Goal: Task Accomplishment & Management: Complete application form

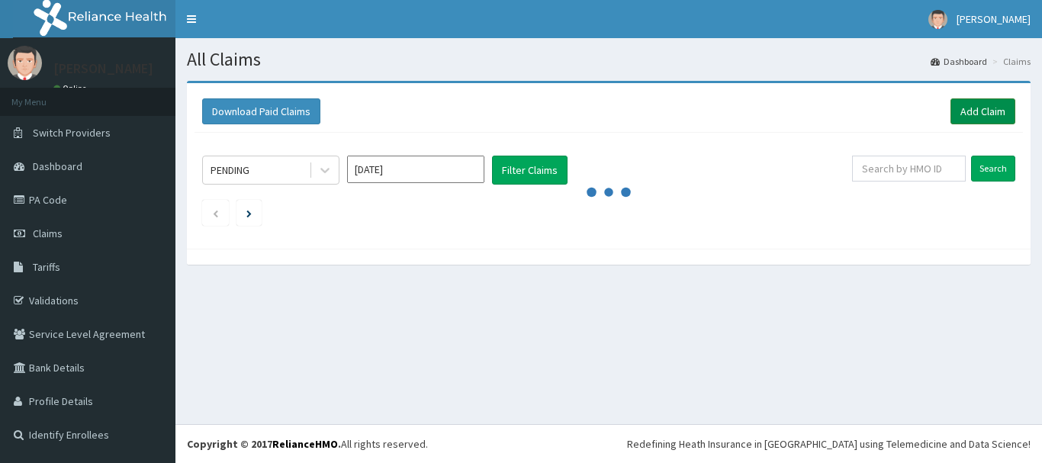
click at [970, 111] on link "Add Claim" at bounding box center [982, 111] width 65 height 26
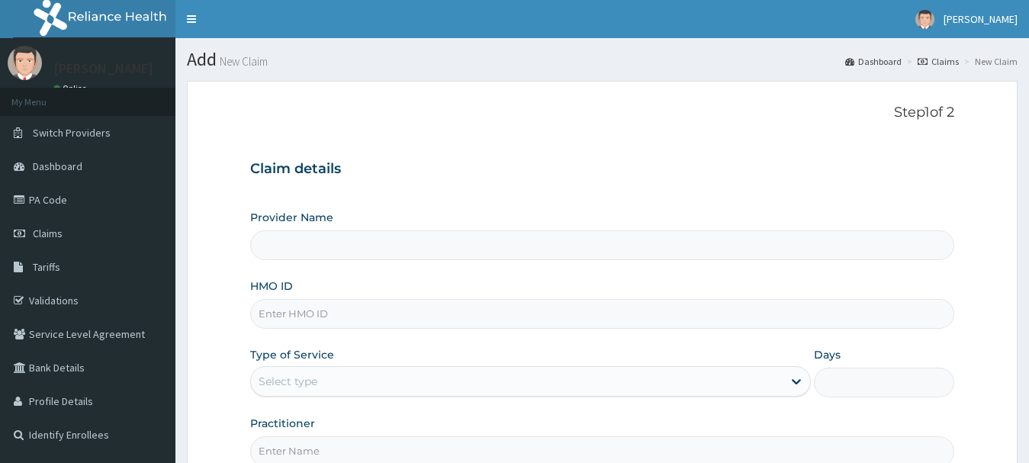
click at [489, 238] on input "Provider Name" at bounding box center [602, 245] width 705 height 30
click at [381, 320] on input "HMO ID" at bounding box center [602, 314] width 705 height 30
type input "[GEOGRAPHIC_DATA]"
click at [311, 310] on input "GTC/100098/B" at bounding box center [602, 314] width 705 height 30
type input "GTC/10098/B"
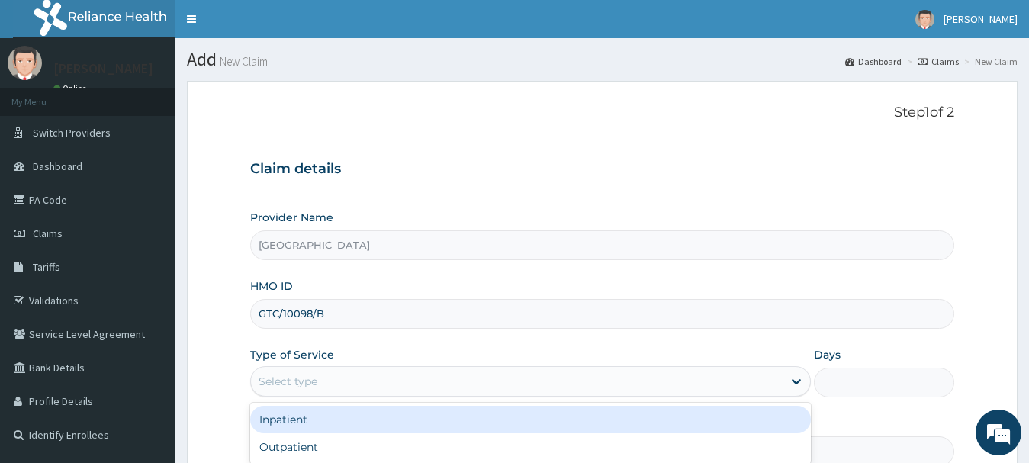
click at [323, 374] on div "Select type" at bounding box center [517, 381] width 532 height 24
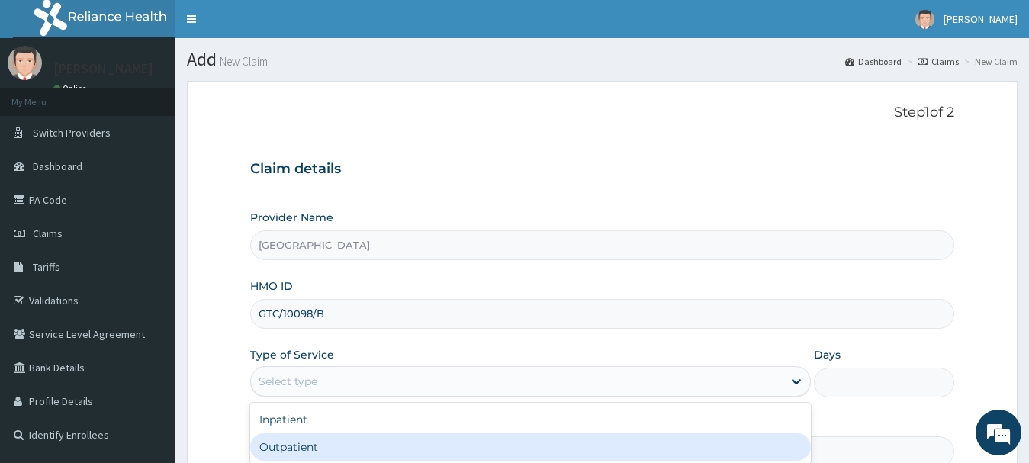
click at [323, 452] on div "Outpatient" at bounding box center [530, 446] width 561 height 27
type input "1"
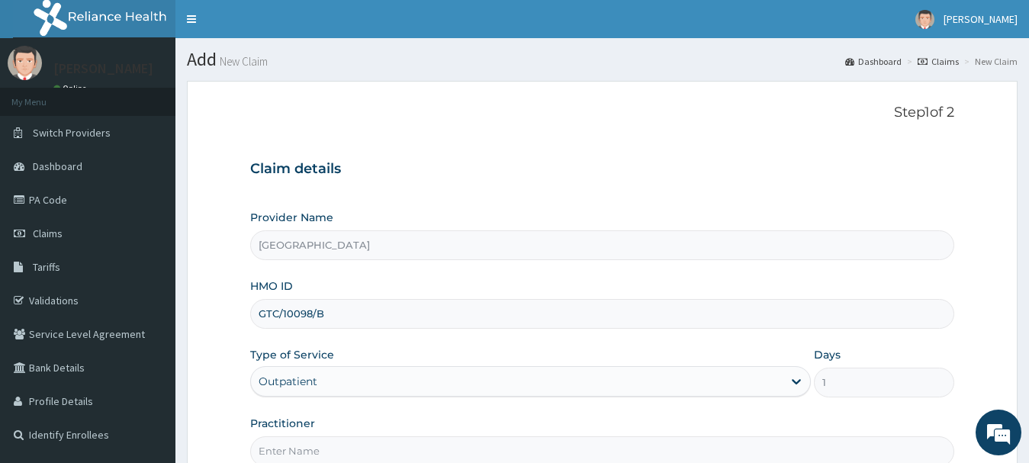
scroll to position [164, 0]
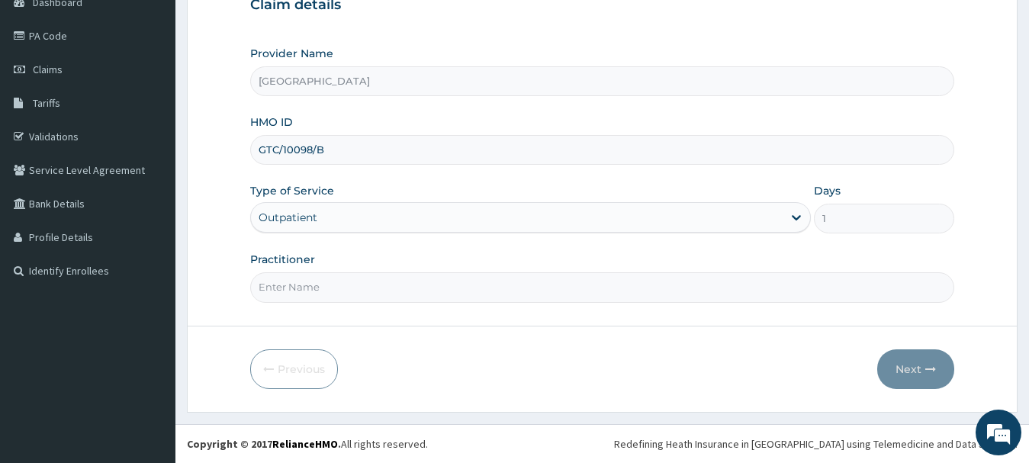
click at [349, 301] on input "Practitioner" at bounding box center [602, 287] width 705 height 30
type input "Dr. Y M A"
click at [926, 375] on button "Next" at bounding box center [915, 369] width 77 height 40
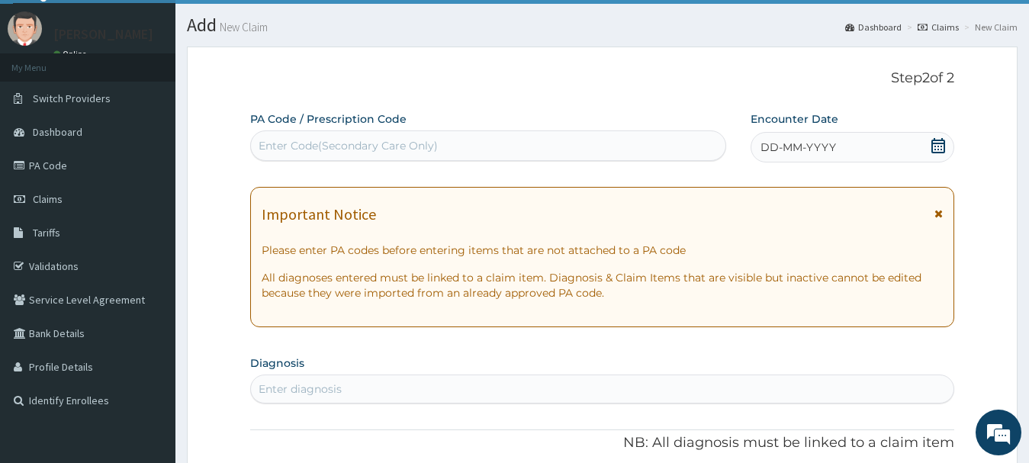
scroll to position [0, 0]
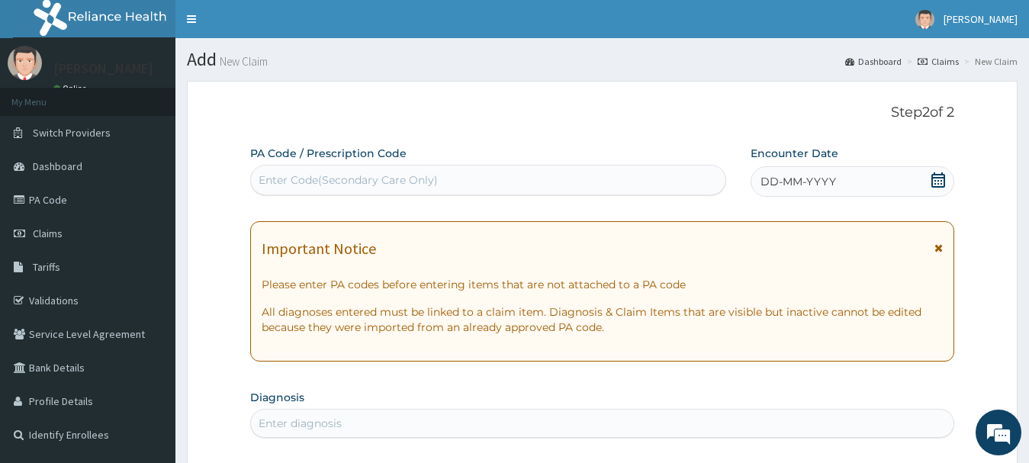
click at [570, 159] on div "PA Code / Prescription Code Enter Code(Secondary Care Only)" at bounding box center [488, 171] width 476 height 50
click at [535, 188] on div "Enter Code(Secondary Care Only)" at bounding box center [488, 180] width 474 height 24
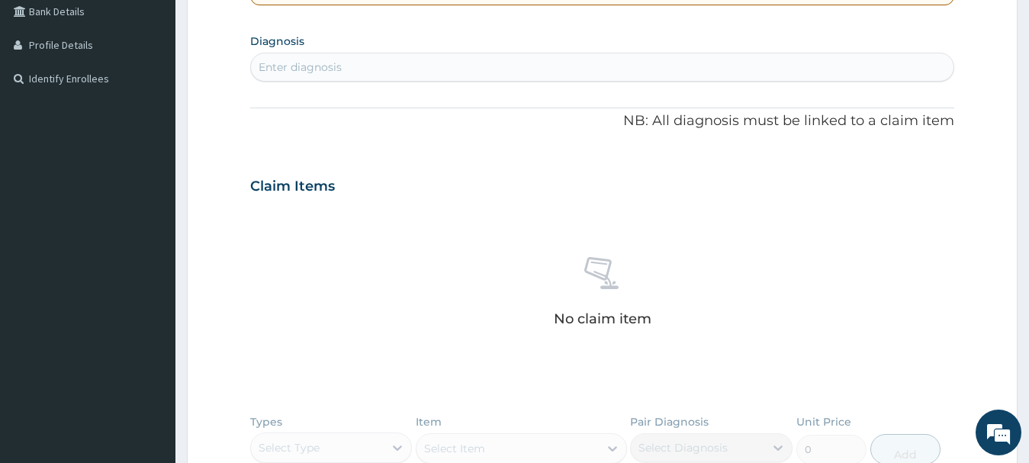
click at [474, 71] on div "Enter diagnosis" at bounding box center [602, 67] width 703 height 24
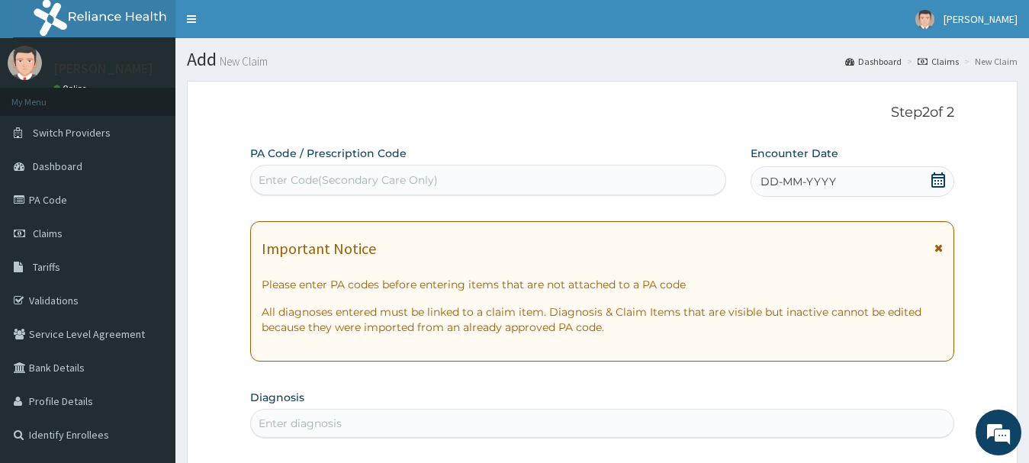
click at [941, 188] on span at bounding box center [938, 181] width 15 height 19
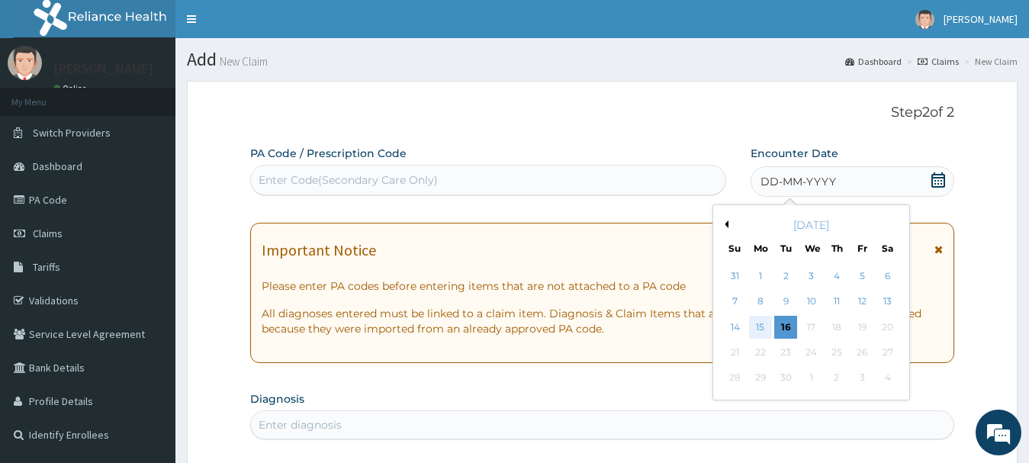
click at [767, 327] on div "15" at bounding box center [760, 327] width 23 height 23
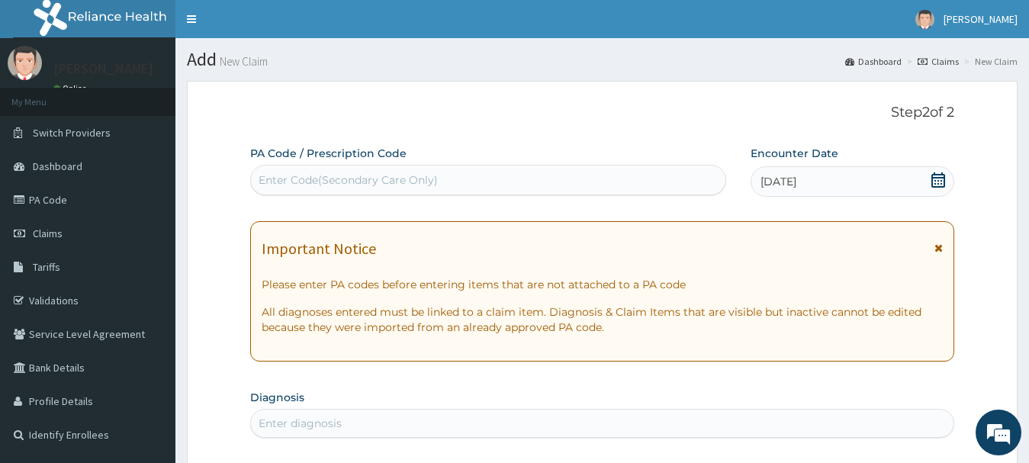
scroll to position [356, 0]
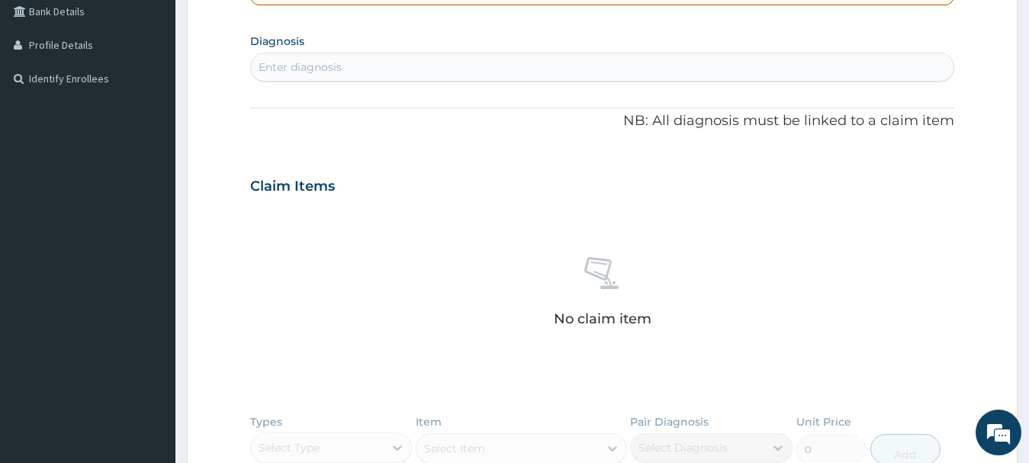
click at [311, 72] on div "Enter diagnosis" at bounding box center [300, 66] width 83 height 15
type input "B"
type input "MALARIA"
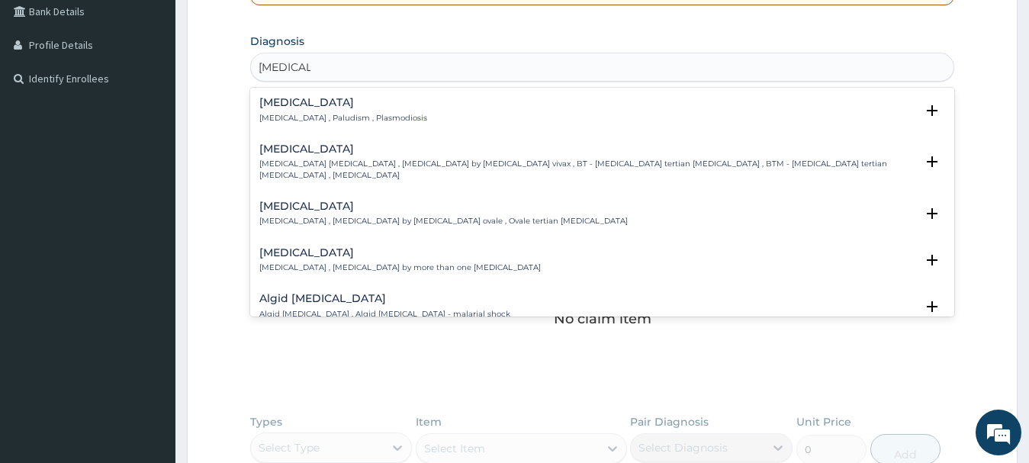
click at [327, 114] on p "Malaria , Paludism , Plasmodiosis" at bounding box center [343, 118] width 168 height 11
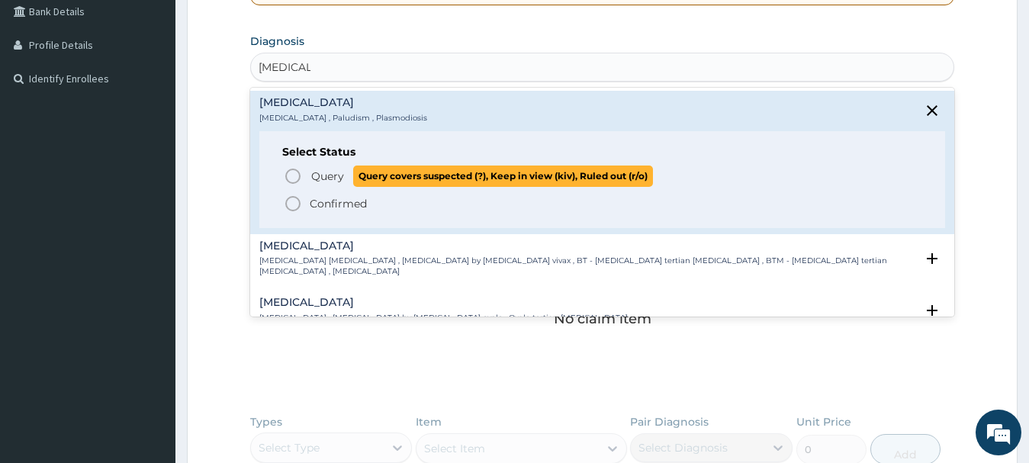
click at [302, 169] on span "Query Query covers suspected (?), Keep in view (kiv), Ruled out (r/o)" at bounding box center [603, 176] width 639 height 21
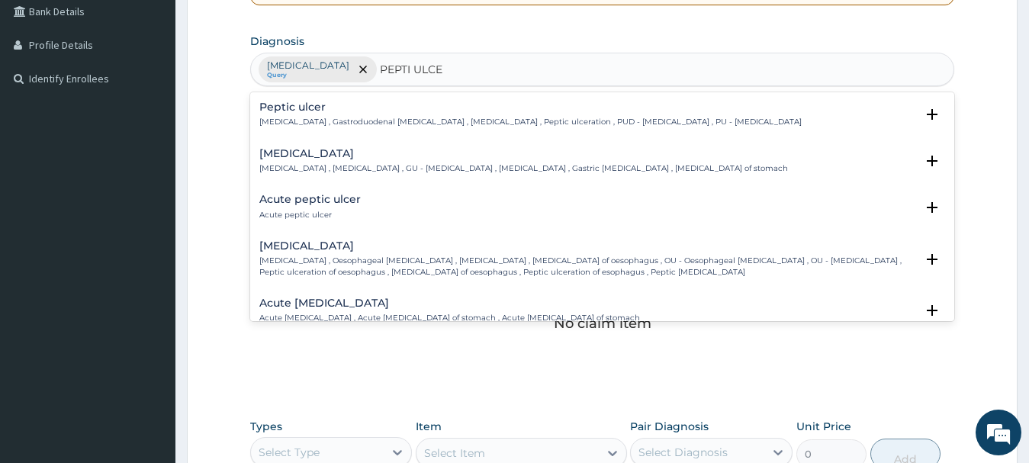
type input "PEPTI ULCER"
click at [320, 105] on h4 "Peptic ulcer" at bounding box center [530, 106] width 542 height 11
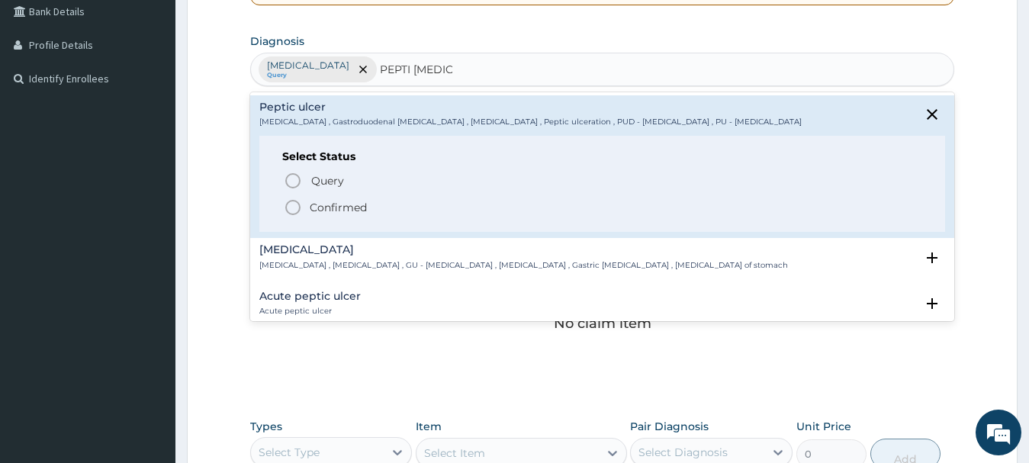
click at [297, 204] on icon "status option filled" at bounding box center [293, 207] width 18 height 18
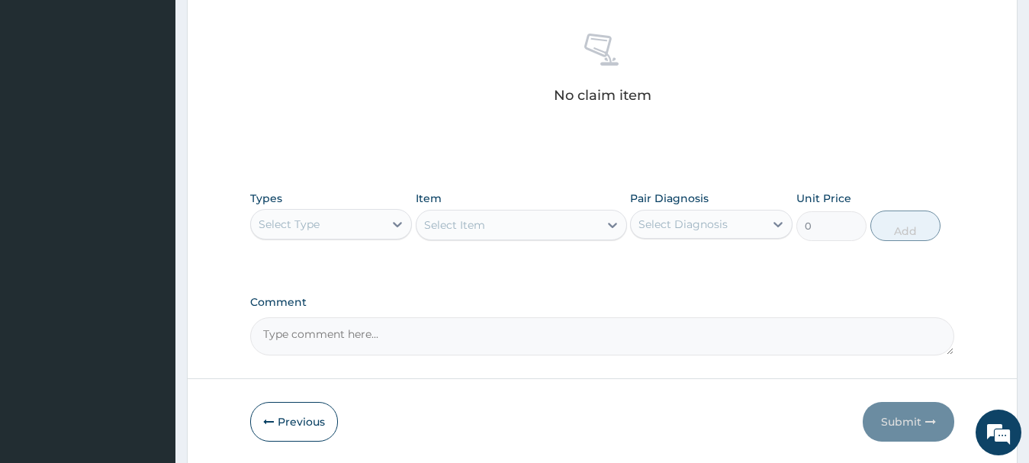
scroll to position [637, 0]
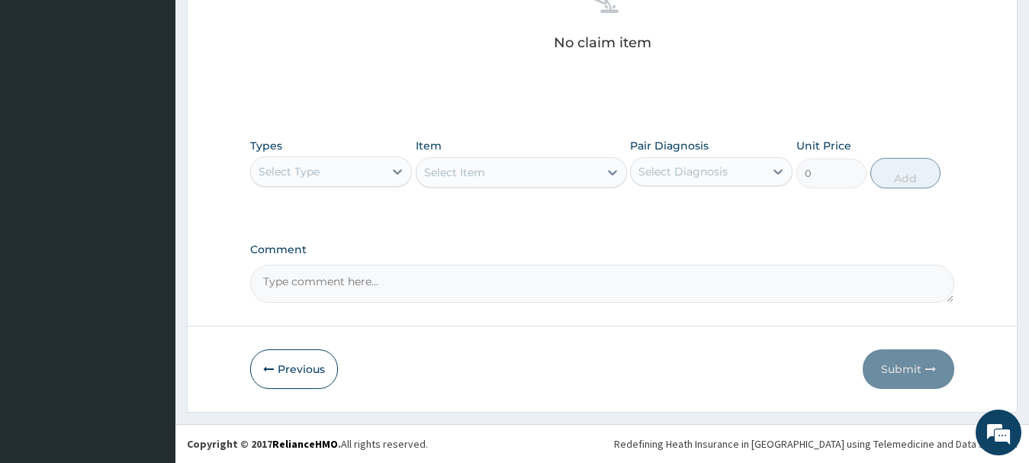
click at [314, 188] on div "Types Select Type" at bounding box center [331, 163] width 162 height 50
click at [318, 154] on div "Types Select Type" at bounding box center [331, 163] width 162 height 50
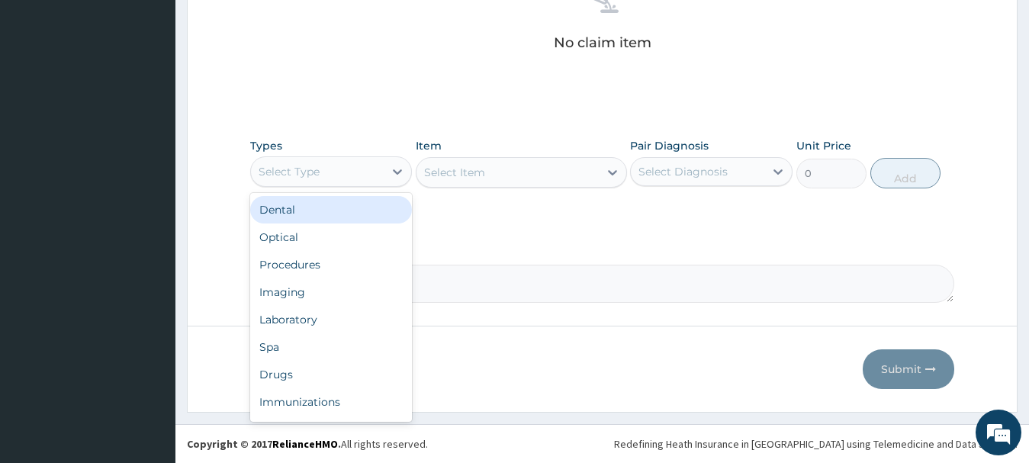
click at [355, 170] on div "Select Type" at bounding box center [317, 171] width 133 height 24
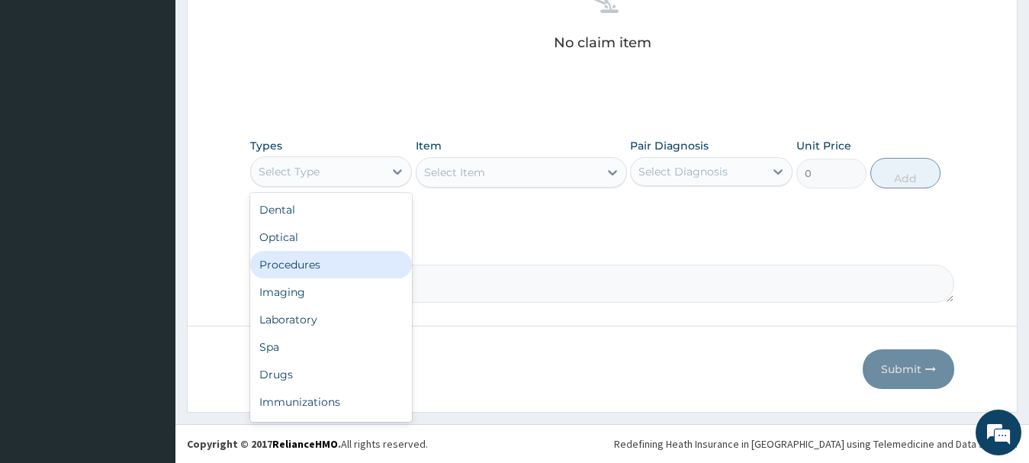
click at [308, 267] on div "Procedures" at bounding box center [331, 264] width 162 height 27
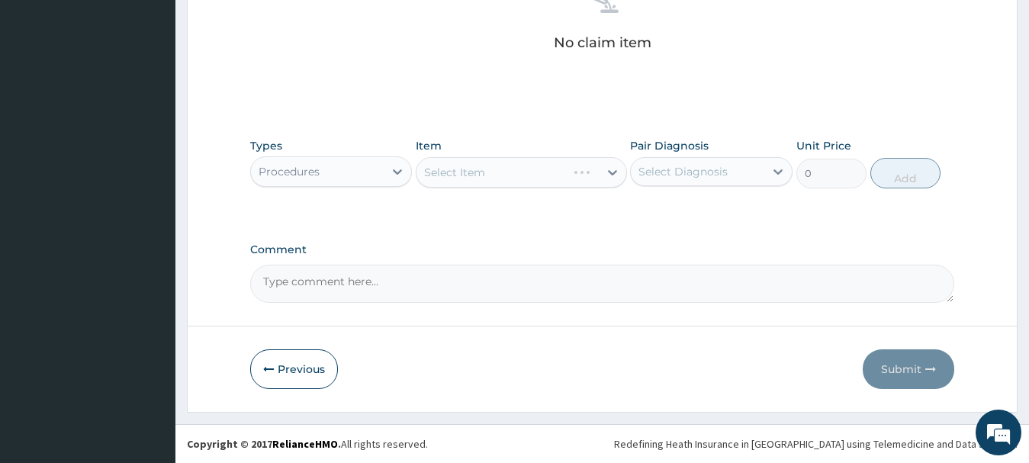
click at [488, 162] on div "Select Item" at bounding box center [521, 172] width 211 height 31
click at [469, 183] on div "Select Item" at bounding box center [507, 172] width 182 height 24
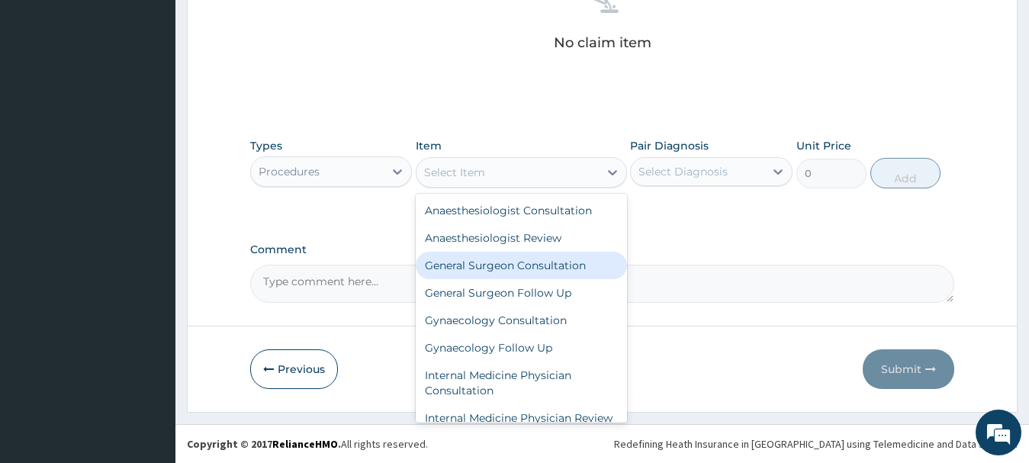
click at [488, 271] on div "General Surgeon Consultation" at bounding box center [521, 265] width 211 height 27
type input "7500"
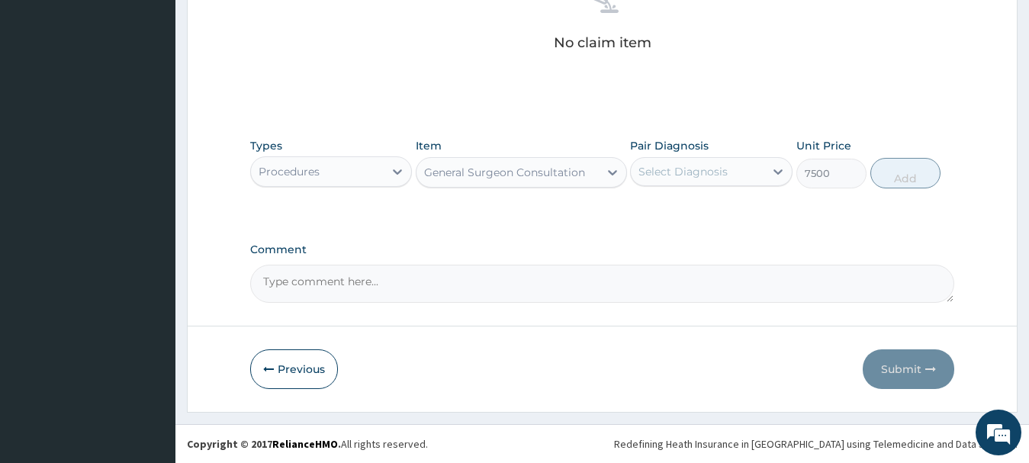
click at [489, 172] on div "General Surgeon Consultation" at bounding box center [504, 172] width 161 height 15
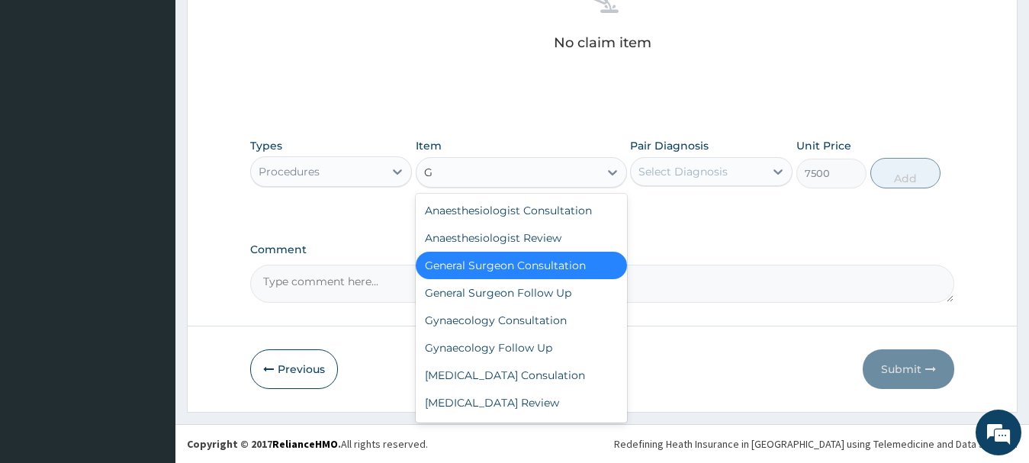
type input "GP"
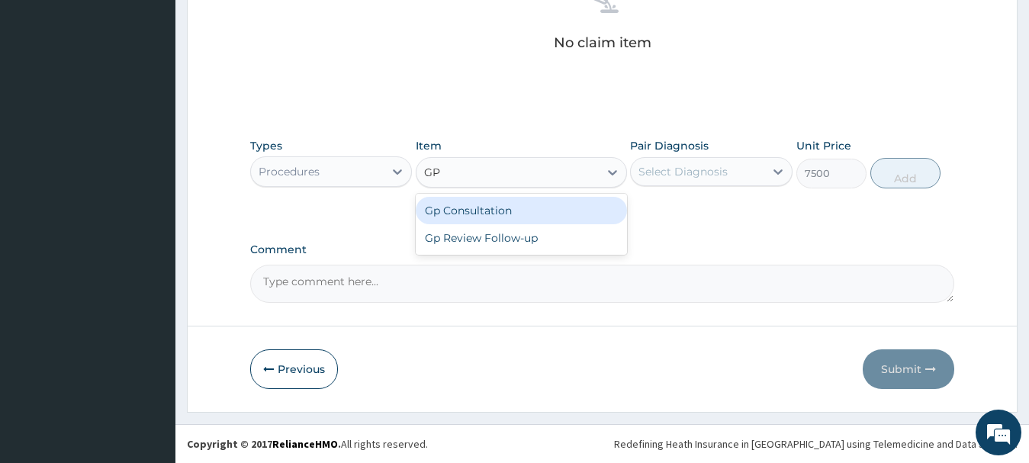
click at [457, 211] on div "Gp Consultation" at bounding box center [521, 210] width 211 height 27
type input "2000"
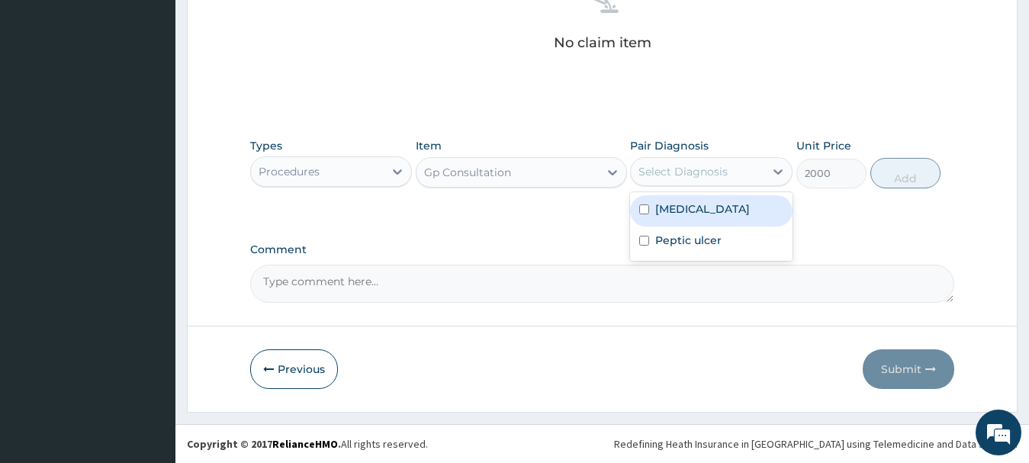
click at [731, 176] on div "Select Diagnosis" at bounding box center [697, 171] width 133 height 24
click at [701, 201] on div "Malaria" at bounding box center [711, 210] width 162 height 31
checkbox input "true"
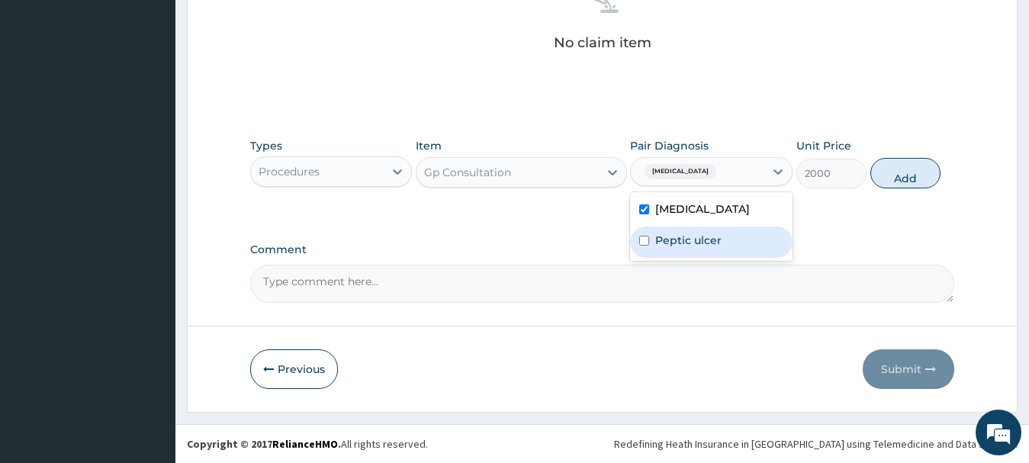
click at [682, 238] on label "Peptic ulcer" at bounding box center [688, 240] width 66 height 15
checkbox input "true"
click at [905, 180] on button "Add" at bounding box center [905, 173] width 70 height 31
type input "0"
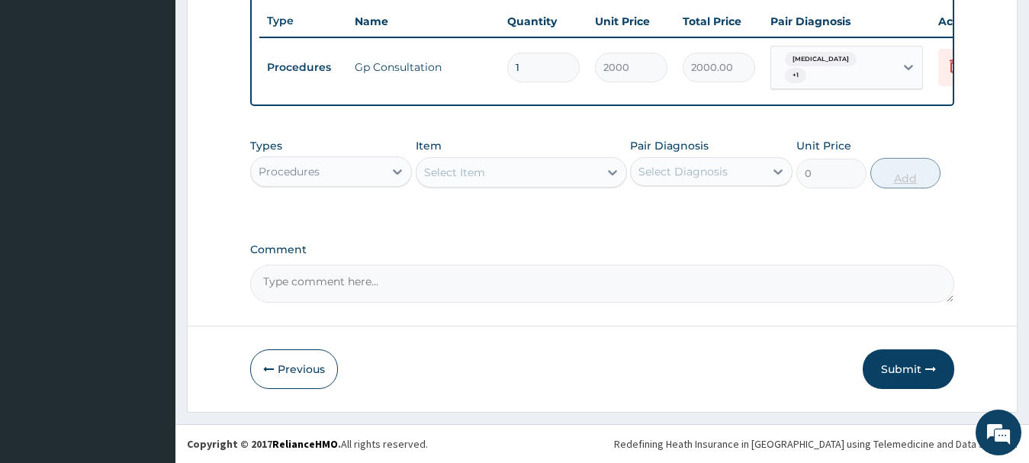
scroll to position [577, 0]
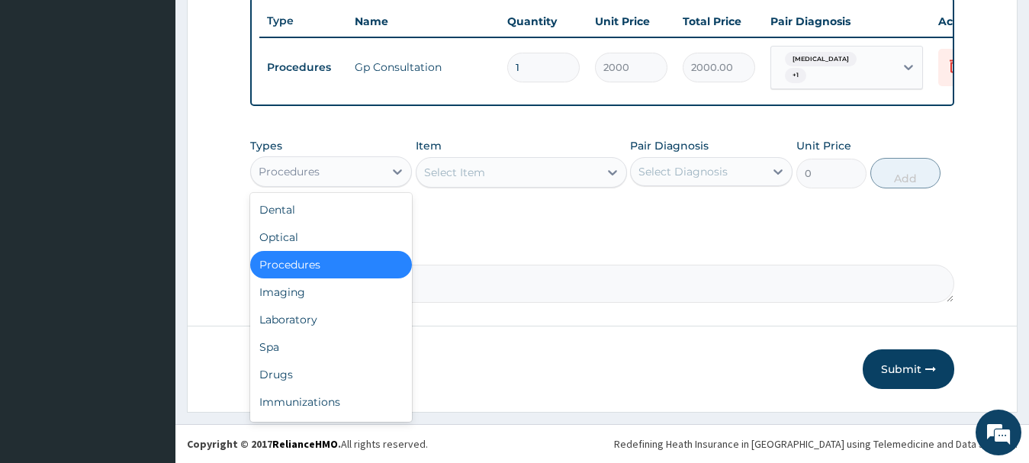
click at [359, 179] on div "Procedures" at bounding box center [317, 171] width 133 height 24
click at [325, 309] on div "Laboratory" at bounding box center [331, 319] width 162 height 27
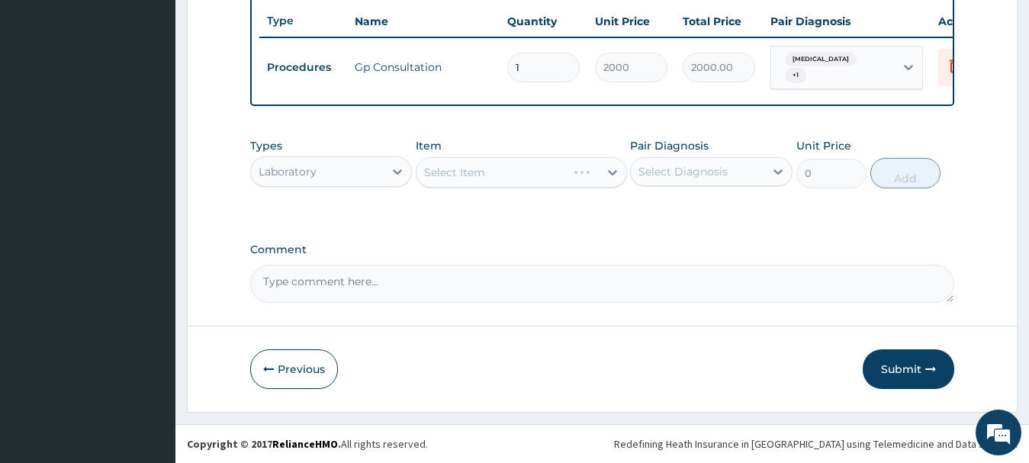
click at [452, 181] on div "Select Item" at bounding box center [521, 172] width 211 height 31
click at [472, 168] on div "Select Item" at bounding box center [521, 172] width 211 height 31
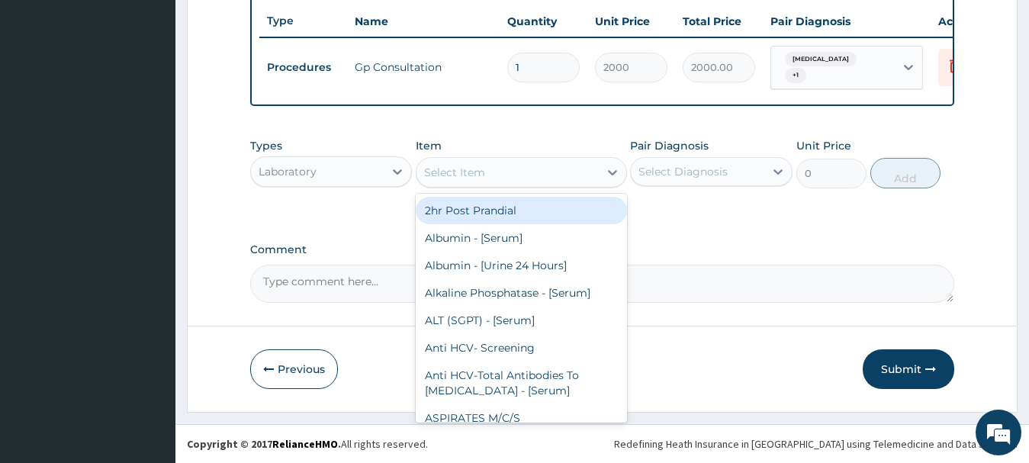
click at [472, 168] on div "Select Item" at bounding box center [454, 172] width 61 height 15
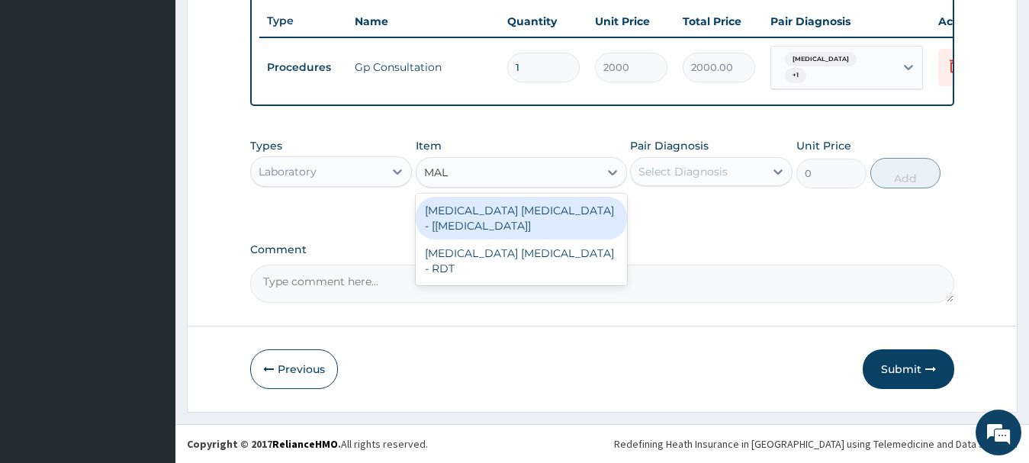
type input "MALA"
click at [477, 209] on div "Malaria Parasite - [Blood Film]" at bounding box center [521, 218] width 211 height 43
type input "1000"
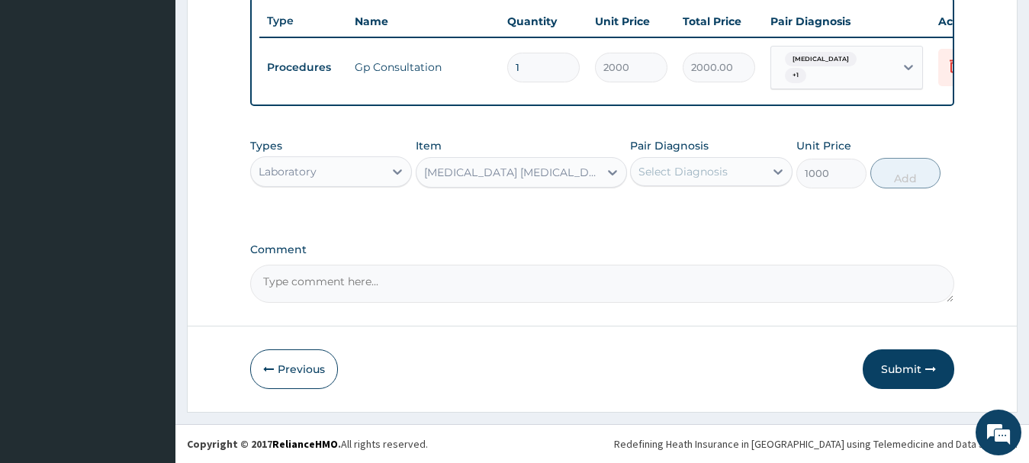
click at [738, 168] on div "Select Diagnosis" at bounding box center [697, 171] width 133 height 24
click at [667, 209] on label "Malaria" at bounding box center [702, 208] width 95 height 15
checkbox input "true"
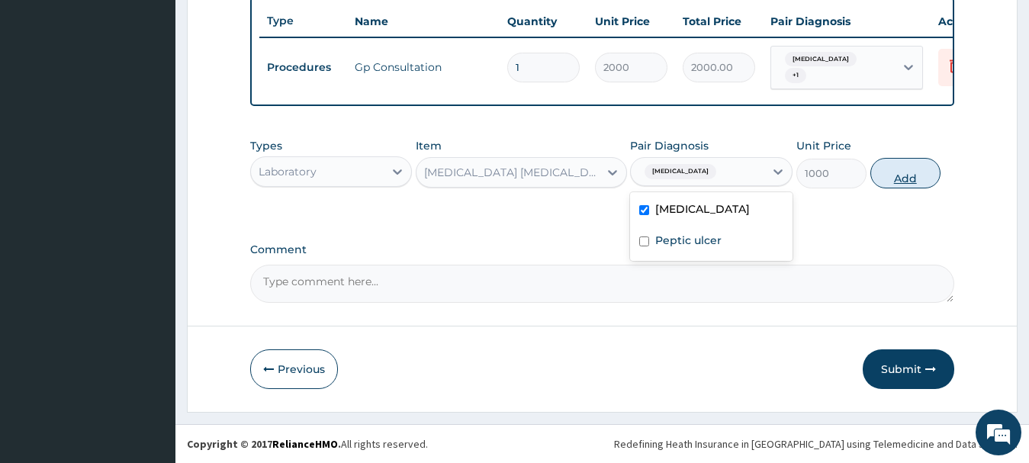
click at [904, 165] on button "Add" at bounding box center [905, 173] width 70 height 31
type input "0"
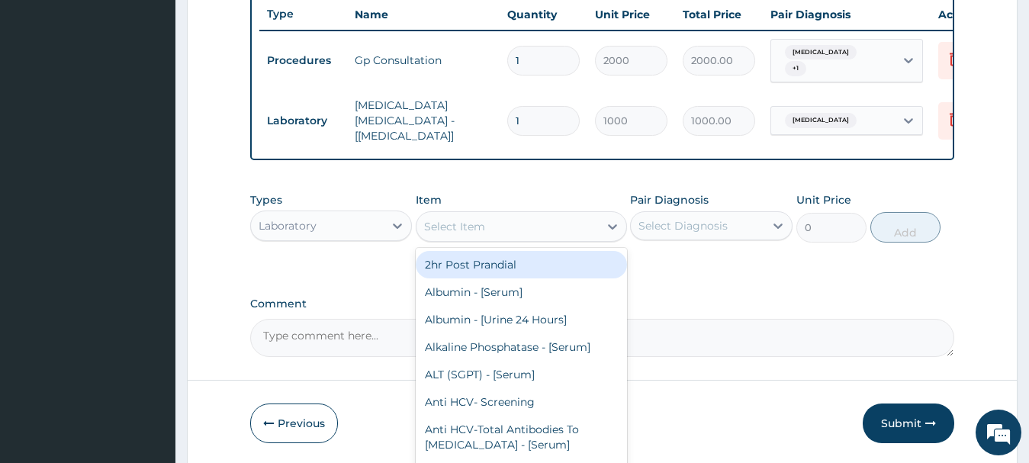
click at [479, 220] on div "Select Item" at bounding box center [454, 226] width 61 height 15
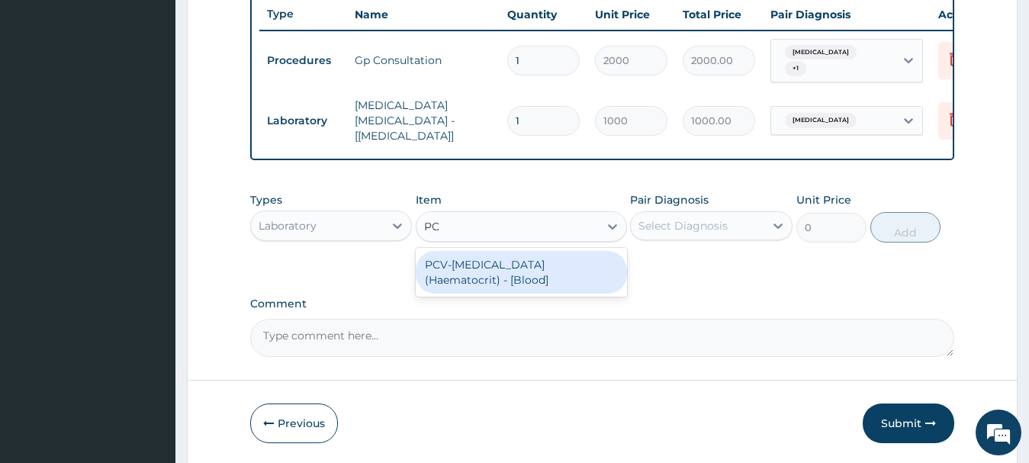
type input "PCV"
click at [506, 259] on div "PCV-Packed Cell Volume (Haematocrit) - [Blood]" at bounding box center [521, 272] width 211 height 43
type input "1000"
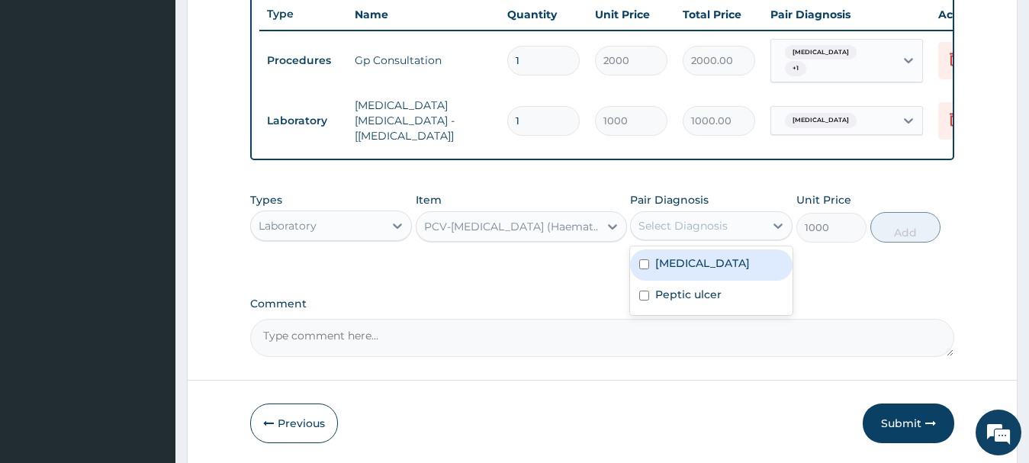
click at [689, 218] on div "Select Diagnosis" at bounding box center [682, 225] width 89 height 15
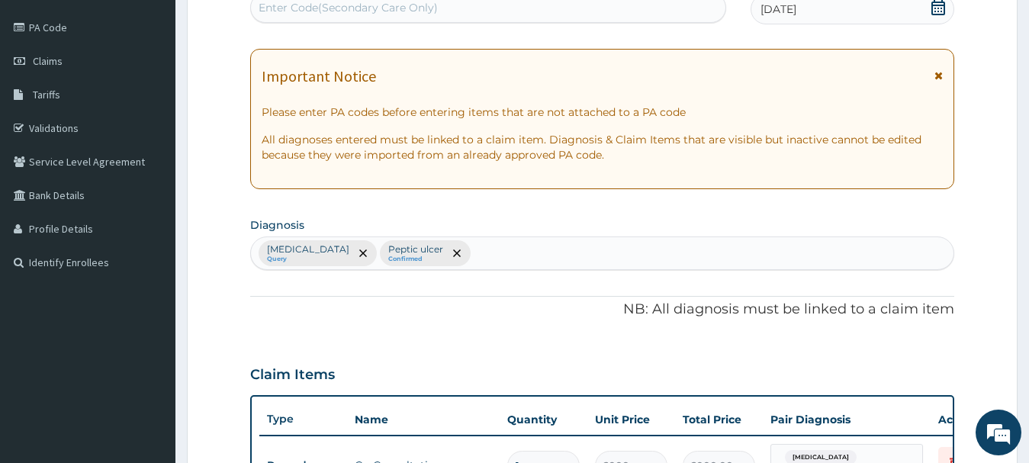
click at [683, 256] on div "Malaria Query Peptic ulcer Confirmed" at bounding box center [602, 253] width 703 height 32
type input "ANEMIA"
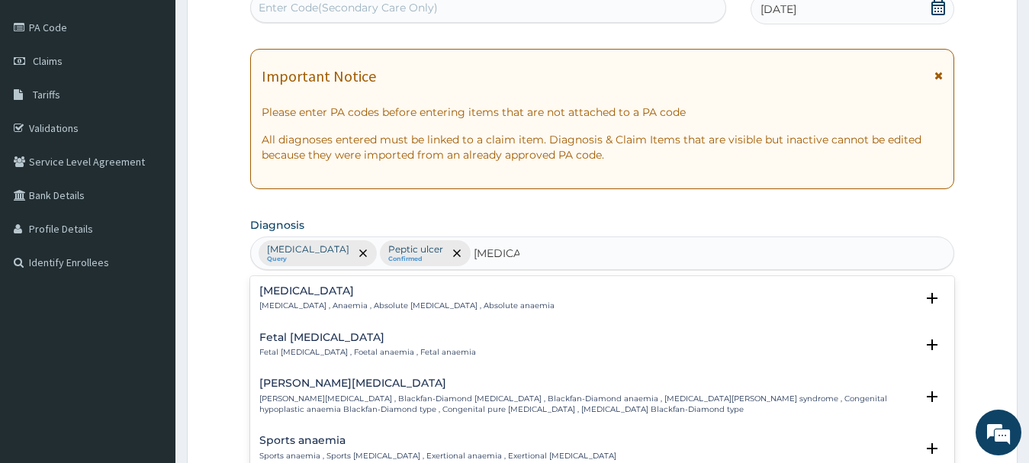
click at [334, 294] on h4 "Anemia" at bounding box center [406, 290] width 295 height 11
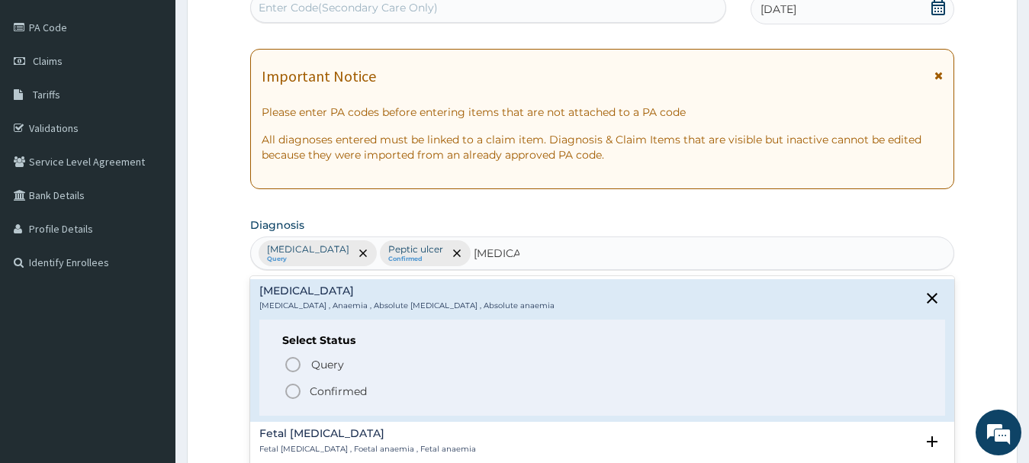
click at [294, 397] on icon "status option filled" at bounding box center [293, 391] width 18 height 18
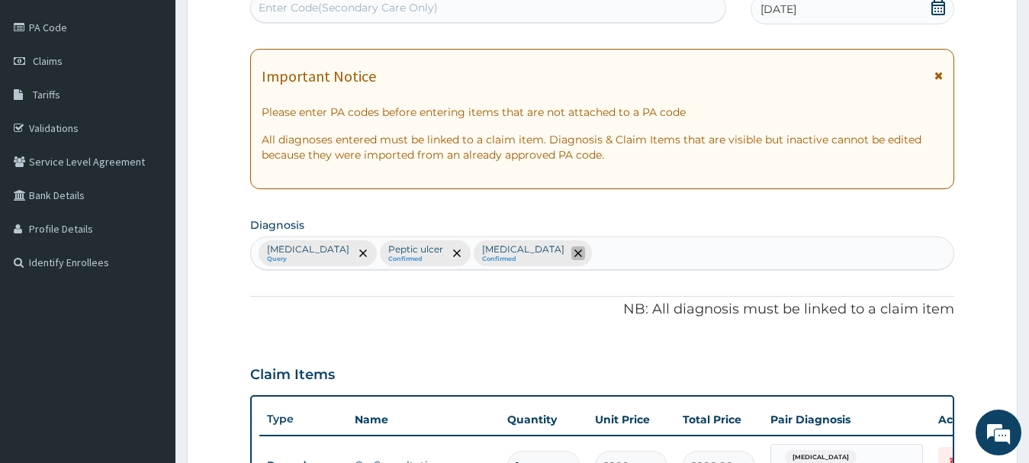
click at [571, 259] on span "remove selection option" at bounding box center [578, 253] width 14 height 14
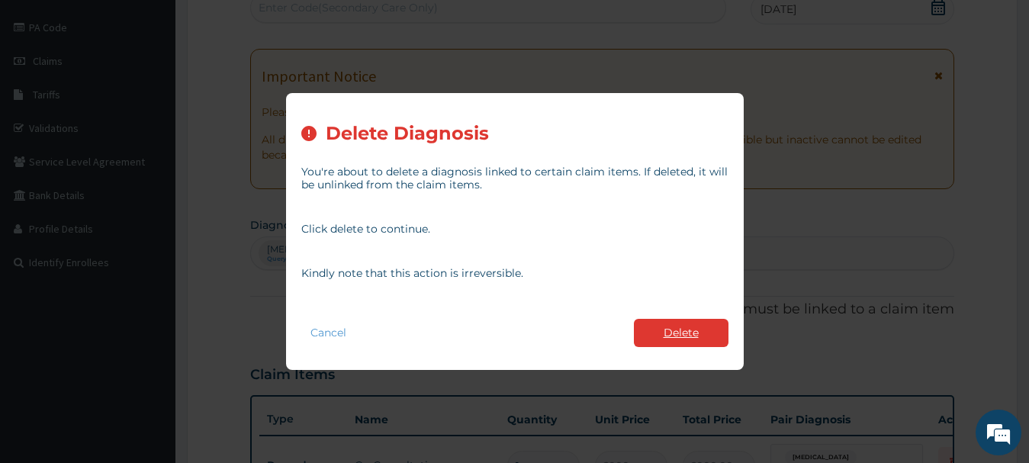
click at [663, 332] on button "Delete" at bounding box center [681, 333] width 95 height 28
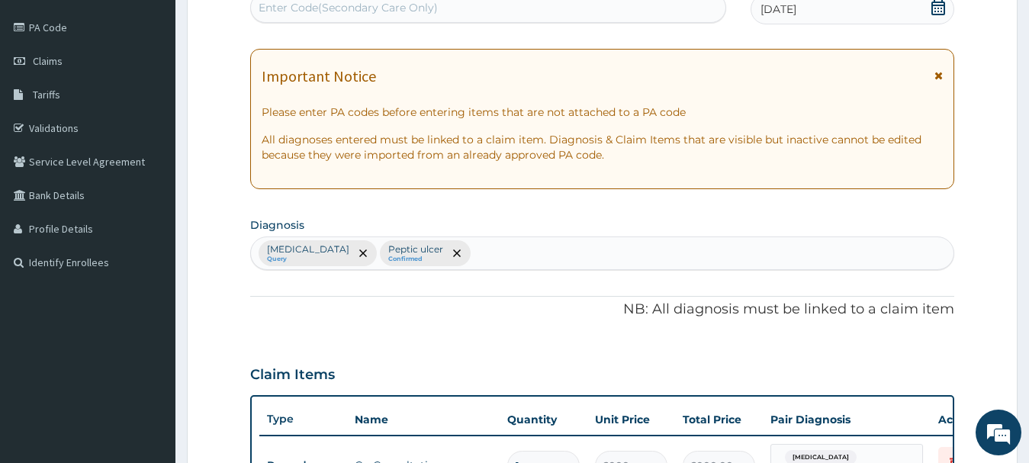
click at [452, 253] on div "Malaria Query Peptic ulcer Confirmed" at bounding box center [602, 253] width 703 height 32
type input "ANEMIA"
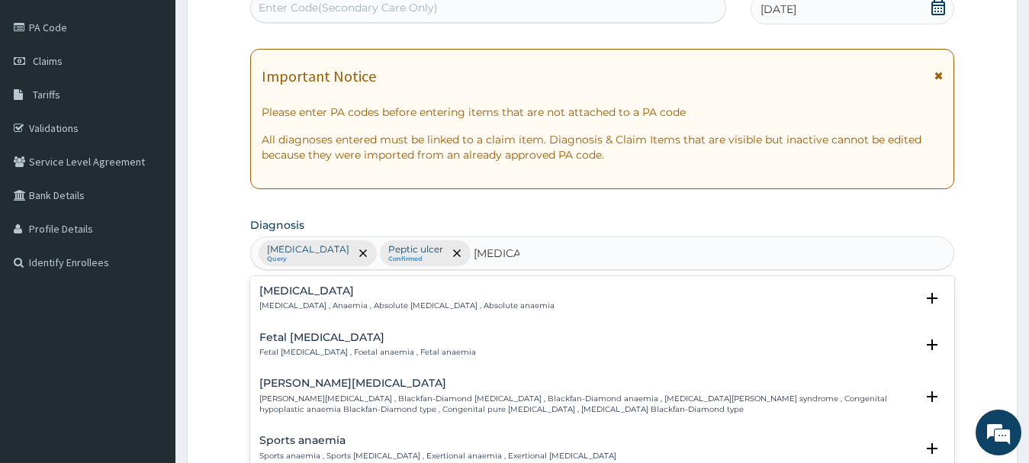
click at [300, 297] on div "Anemia Anemia , Anaemia , Absolute anemia , Absolute anaemia" at bounding box center [406, 298] width 295 height 27
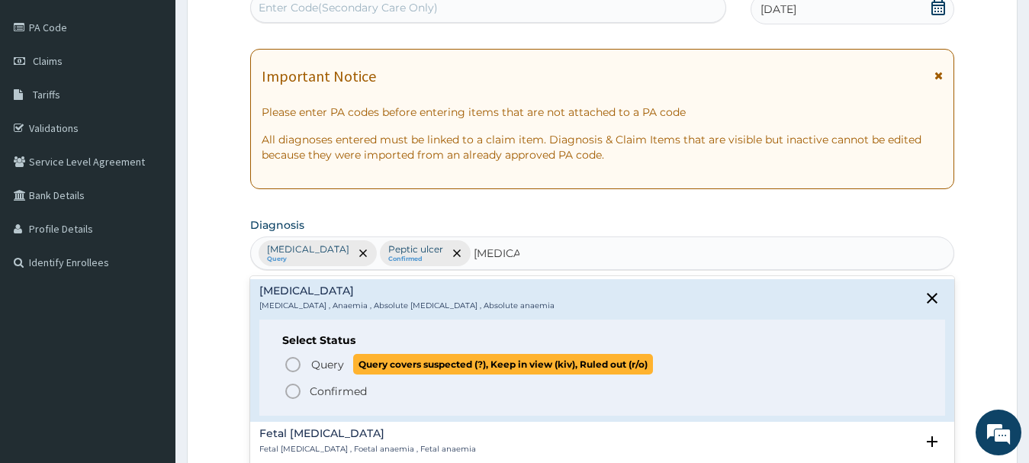
click at [293, 373] on icon "status option query" at bounding box center [293, 364] width 18 height 18
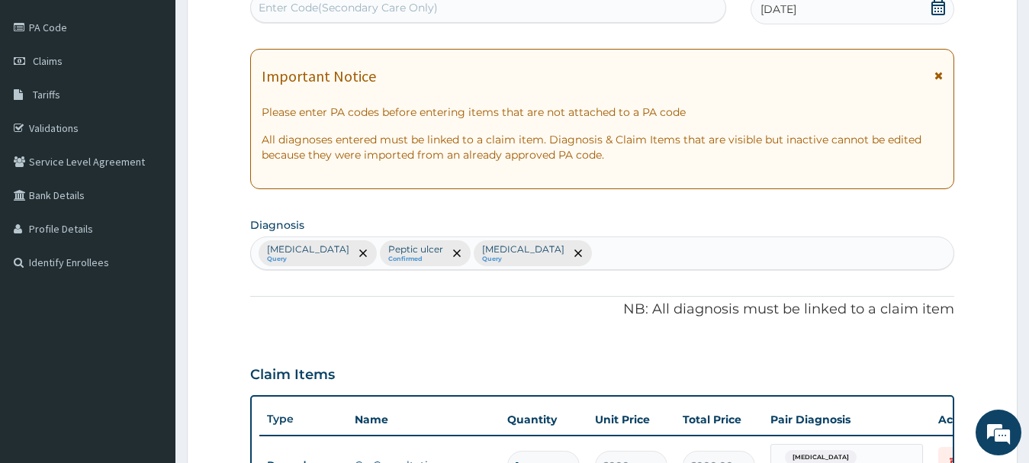
click at [417, 378] on div "Claim Items" at bounding box center [602, 372] width 705 height 40
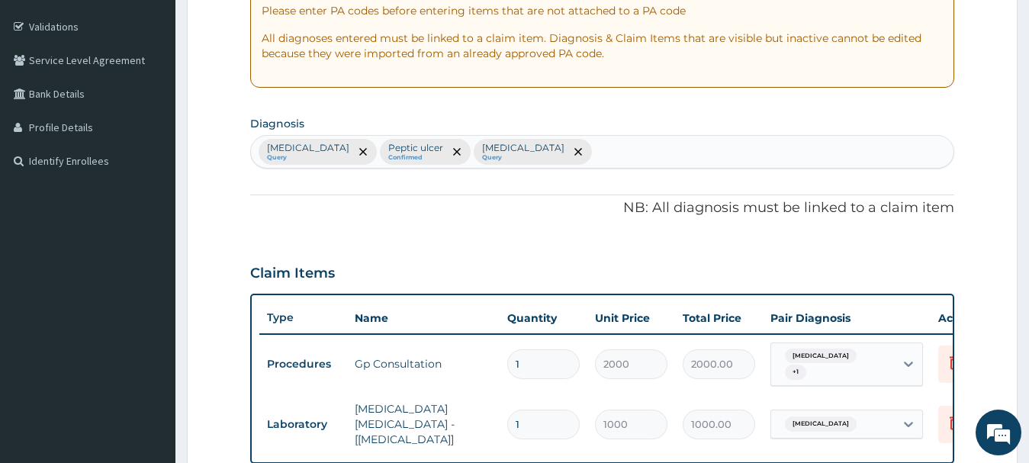
scroll to position [630, 0]
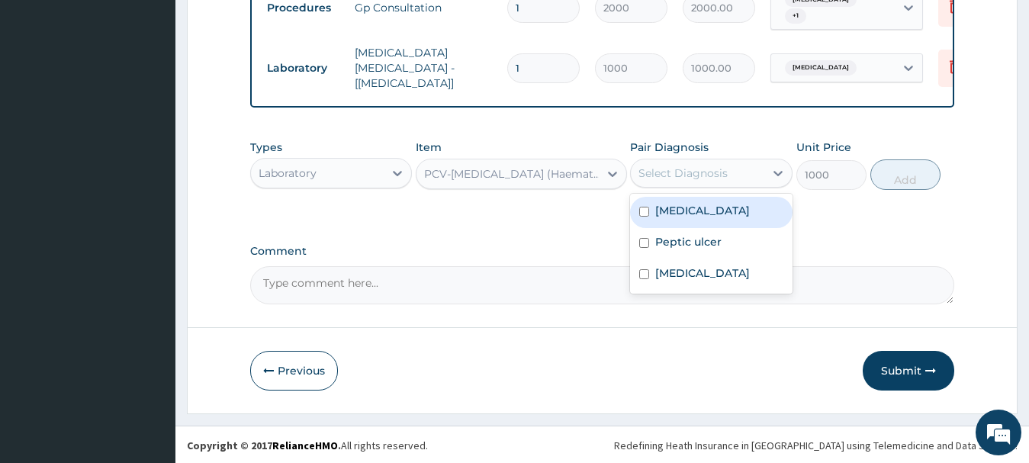
click at [728, 161] on div "Select Diagnosis" at bounding box center [697, 173] width 133 height 24
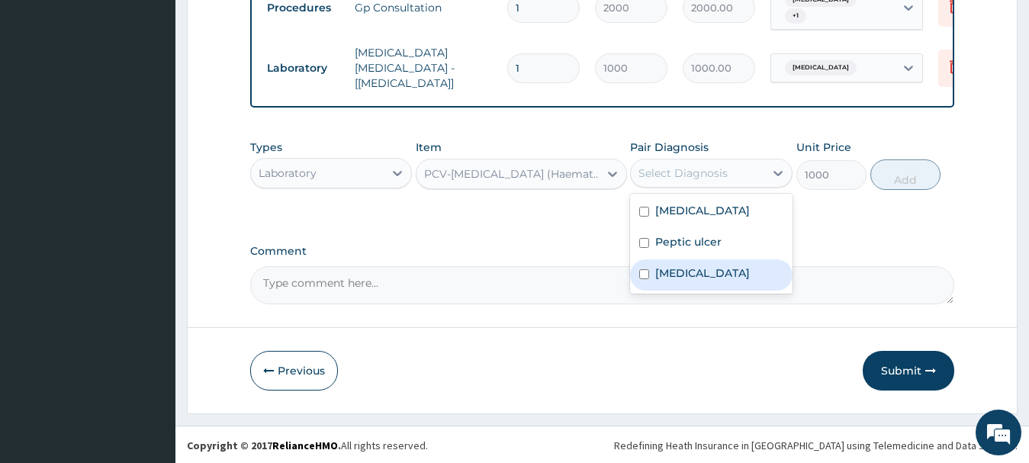
click at [652, 280] on div "Anemia" at bounding box center [711, 274] width 162 height 31
checkbox input "true"
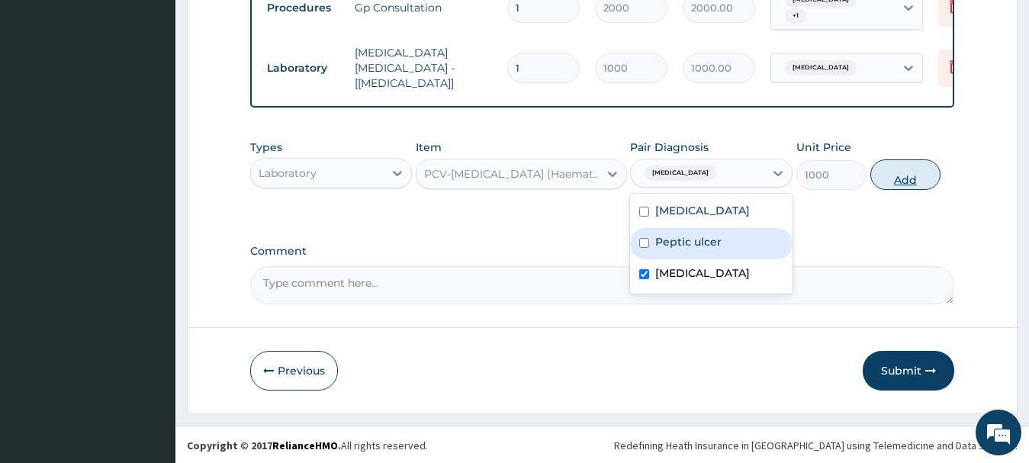
click at [910, 172] on button "Add" at bounding box center [905, 174] width 70 height 31
type input "0"
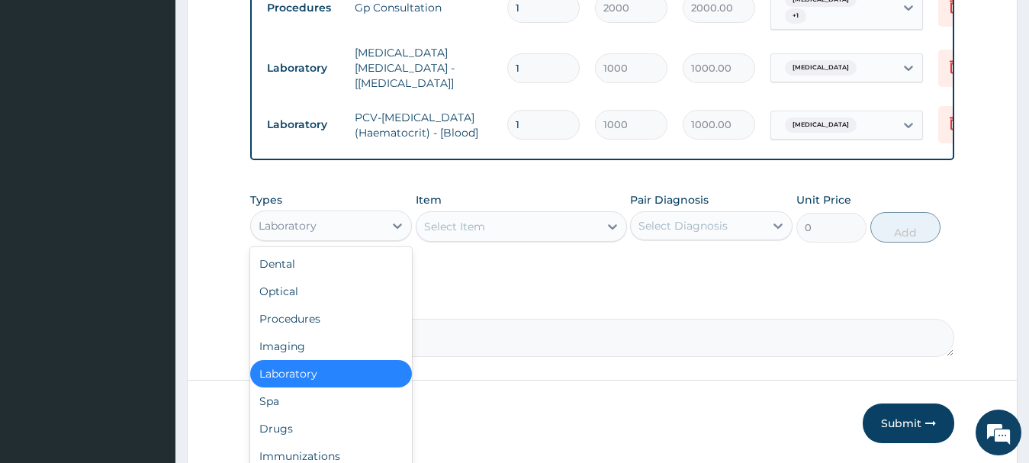
click at [310, 223] on div "Laboratory" at bounding box center [288, 225] width 58 height 15
click at [276, 421] on div "Drugs" at bounding box center [331, 428] width 162 height 27
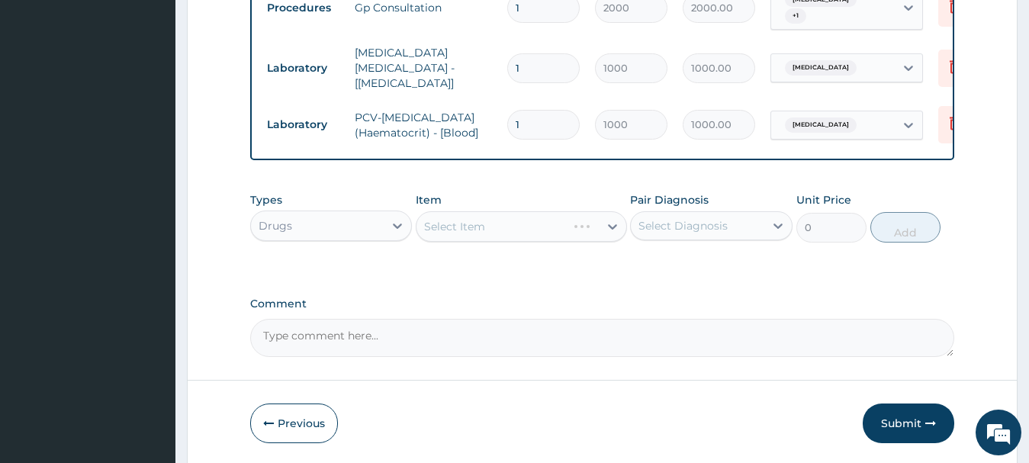
click at [477, 217] on div "Select Item" at bounding box center [521, 226] width 211 height 31
click at [466, 223] on div "Select Item" at bounding box center [454, 226] width 61 height 15
type input "palu"
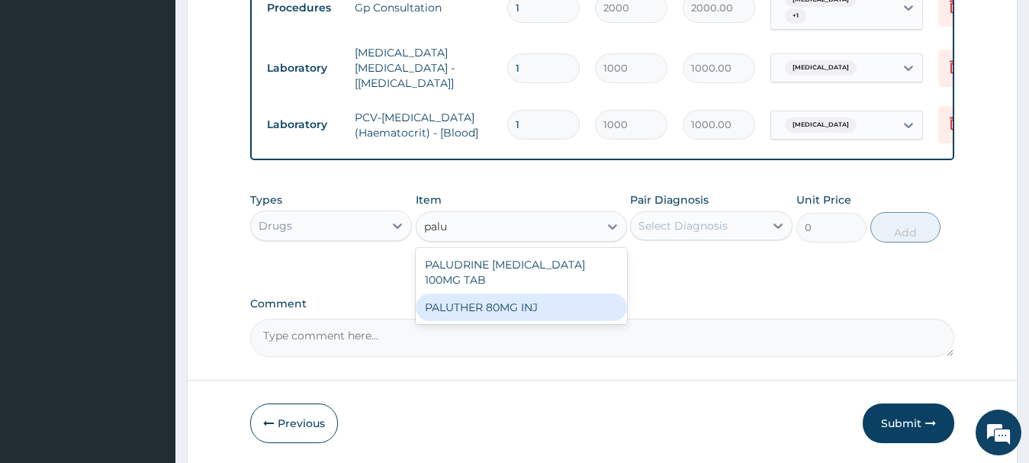
click at [474, 294] on div "PALUTHER 80MG INJ" at bounding box center [521, 307] width 211 height 27
type input "850"
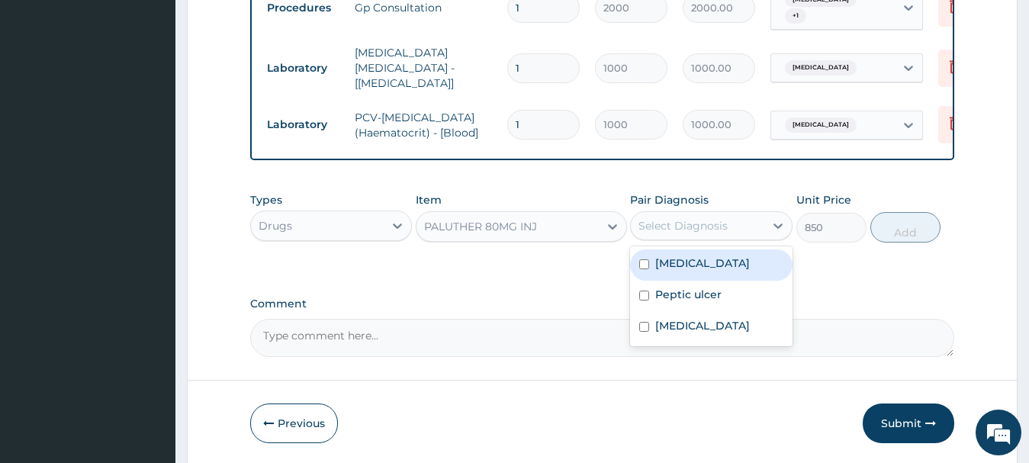
click at [699, 227] on div "Select Diagnosis" at bounding box center [682, 225] width 89 height 15
click at [691, 270] on div "Malaria" at bounding box center [711, 264] width 162 height 31
checkbox input "true"
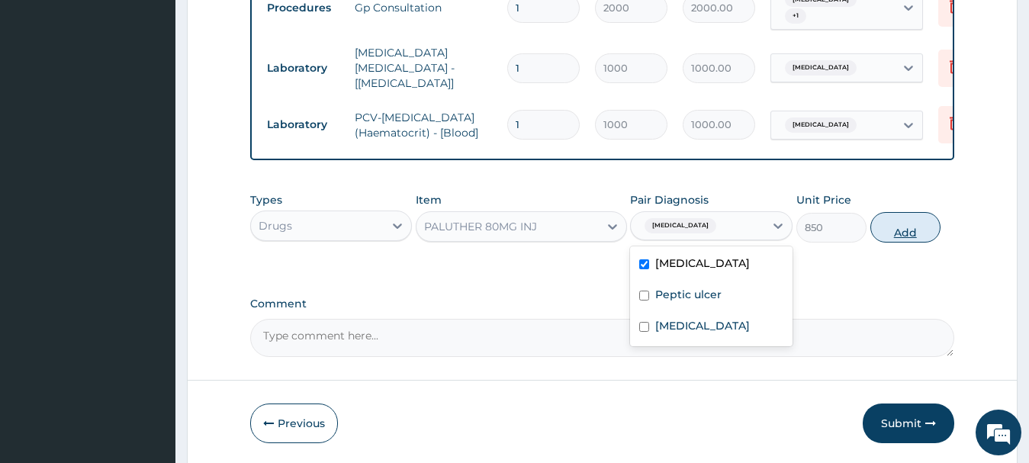
click at [903, 230] on button "Add" at bounding box center [905, 227] width 70 height 31
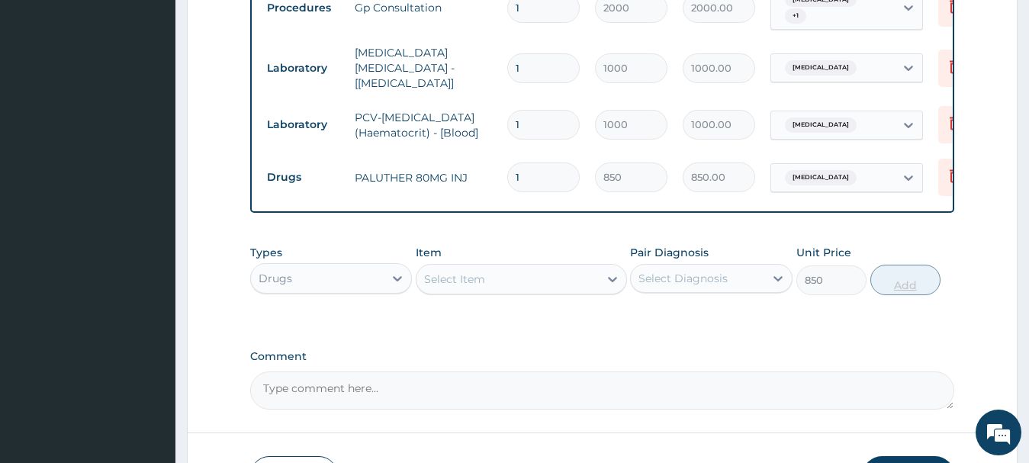
type input "0"
type input "0.00"
type input "6"
type input "5100.00"
type input "6"
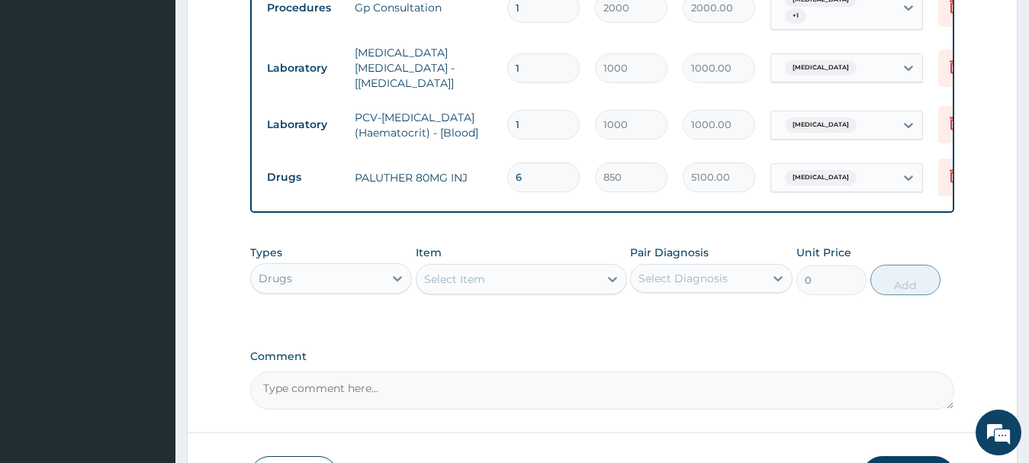
click at [469, 281] on div "Select Item" at bounding box center [454, 279] width 61 height 15
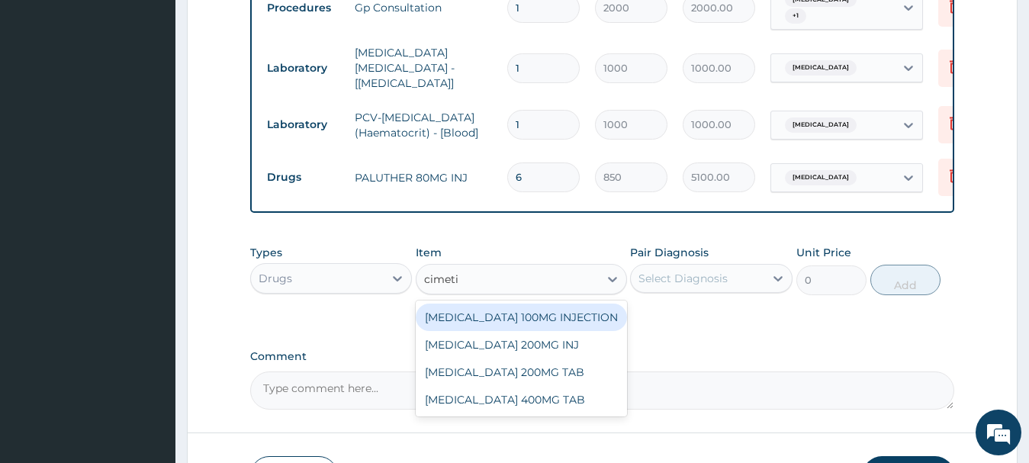
type input "cimetid"
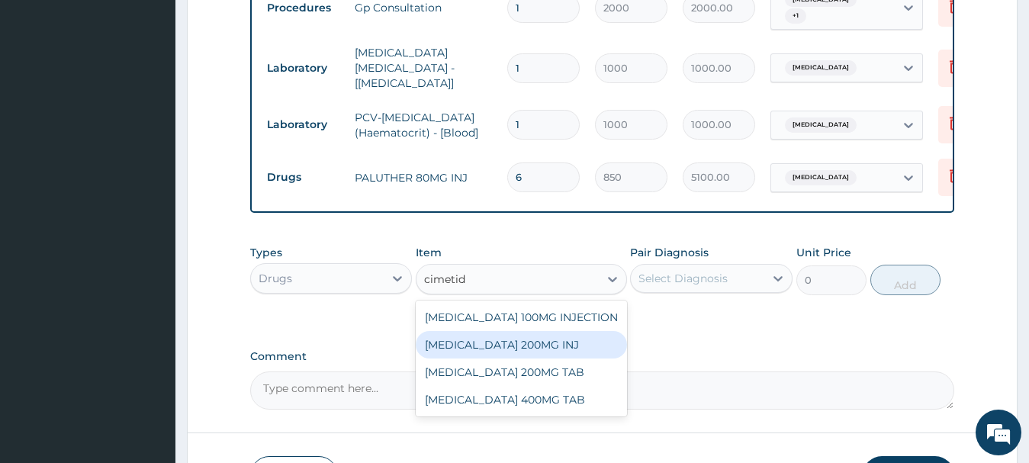
click at [506, 345] on div "CIMETIDINE 200MG INJ" at bounding box center [521, 344] width 211 height 27
type input "330"
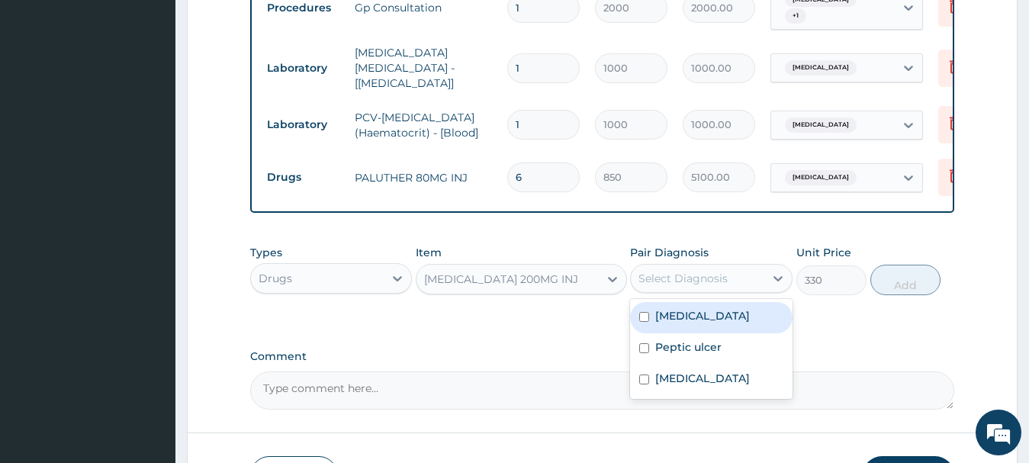
click at [704, 268] on div "Select Diagnosis" at bounding box center [697, 278] width 133 height 24
click at [686, 320] on label "Malaria" at bounding box center [702, 315] width 95 height 15
checkbox input "true"
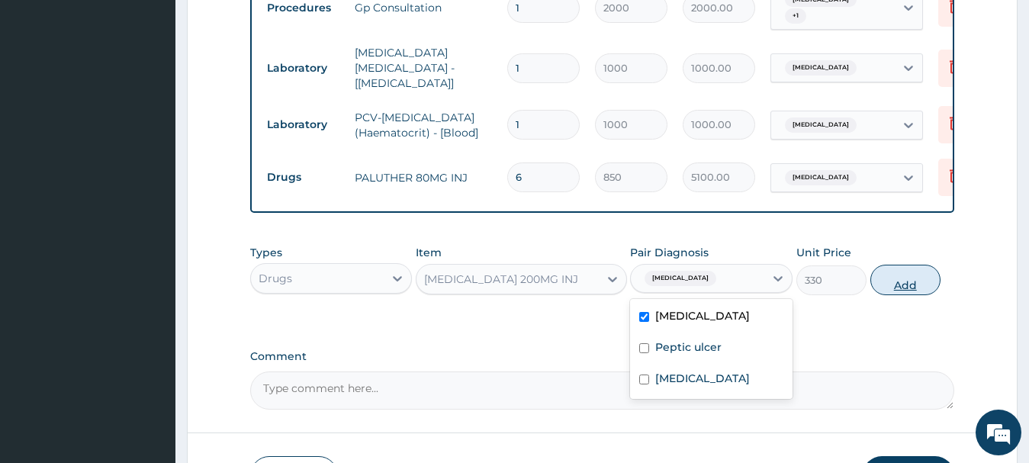
click at [921, 272] on button "Add" at bounding box center [905, 280] width 70 height 31
type input "0"
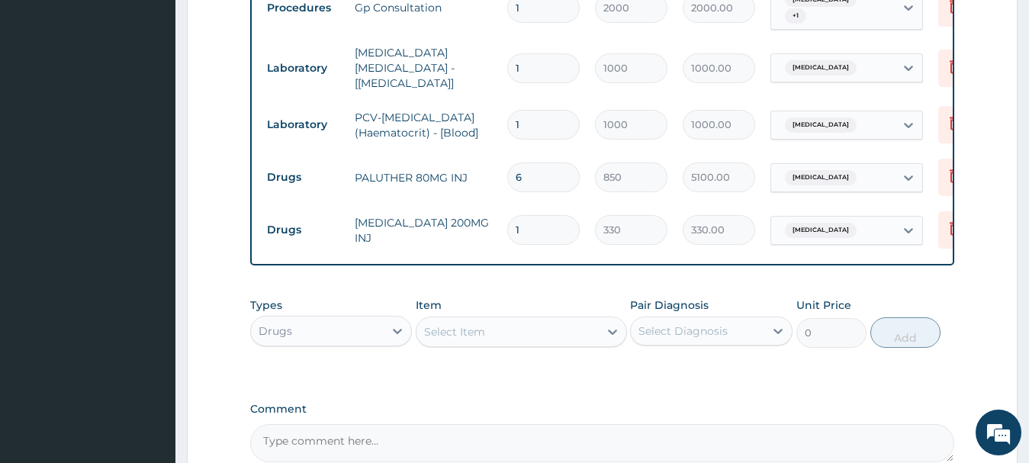
click at [486, 324] on div "Select Item" at bounding box center [507, 332] width 182 height 24
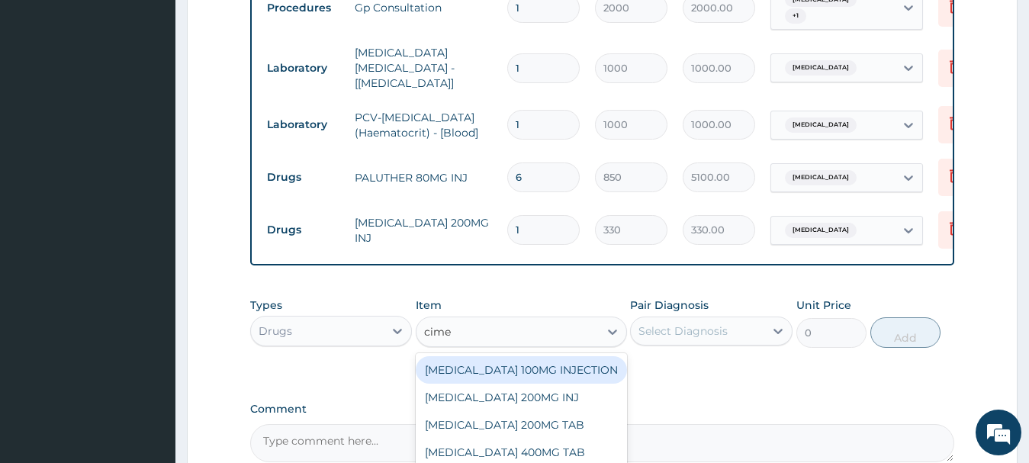
type input "cimet"
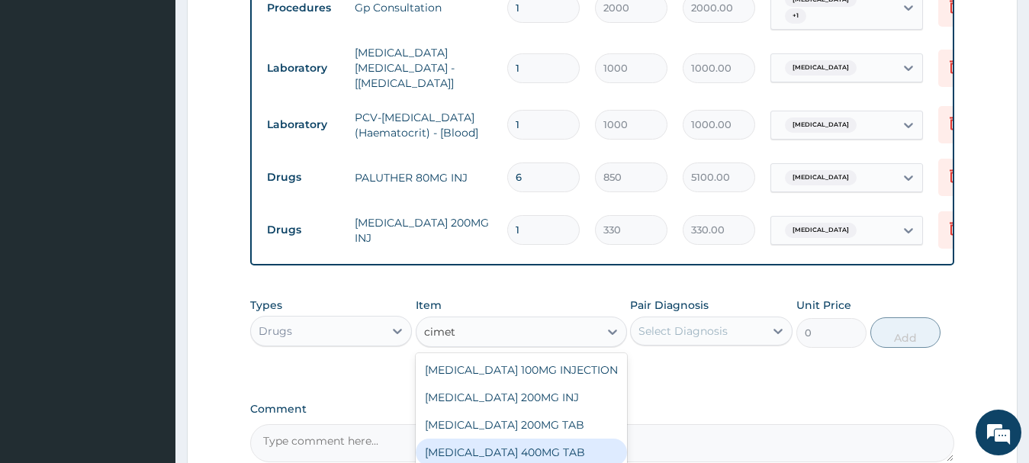
click at [558, 441] on div "CIMETIDINE 400MG TAB" at bounding box center [521, 452] width 211 height 27
type input "70"
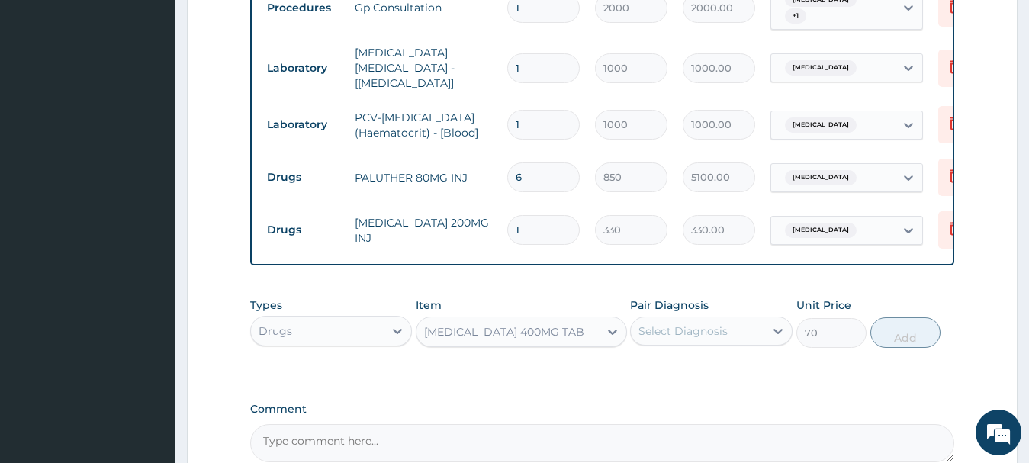
click at [673, 340] on div "Select Diagnosis" at bounding box center [697, 331] width 133 height 24
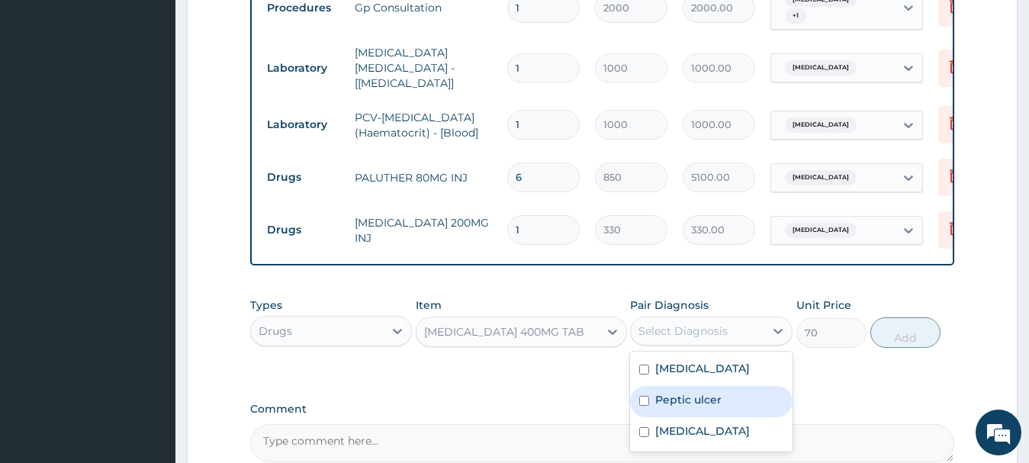
click at [725, 389] on div "Peptic ulcer" at bounding box center [711, 401] width 162 height 31
checkbox input "true"
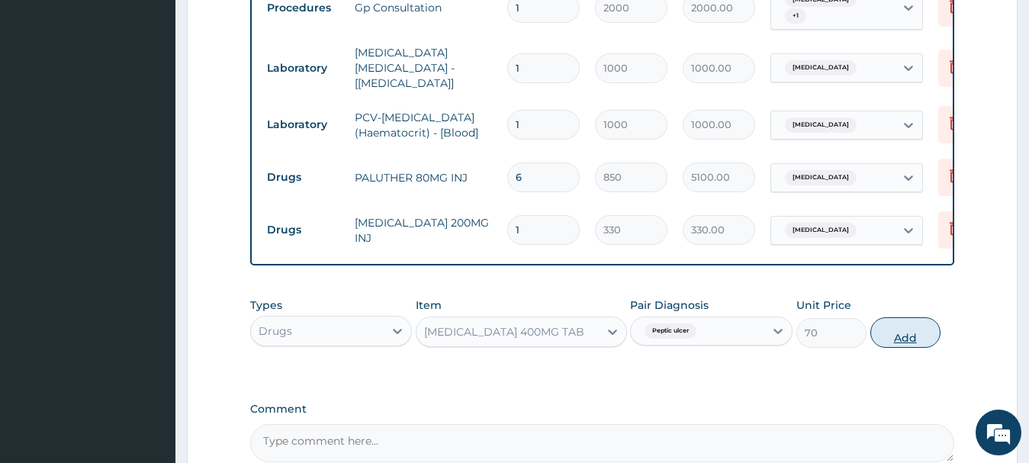
click at [885, 325] on button "Add" at bounding box center [905, 332] width 70 height 31
type input "0"
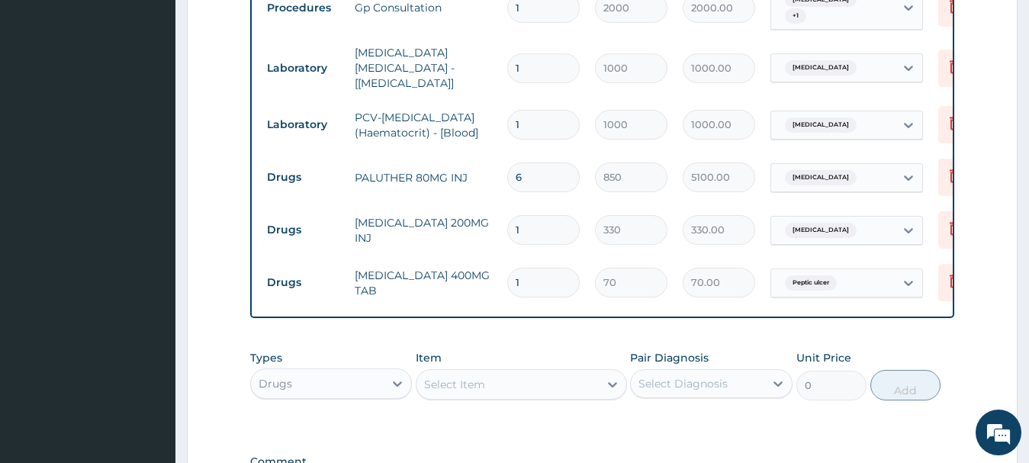
type input "10"
type input "700.00"
type input "10"
click at [543, 382] on div "Select Item" at bounding box center [507, 384] width 182 height 24
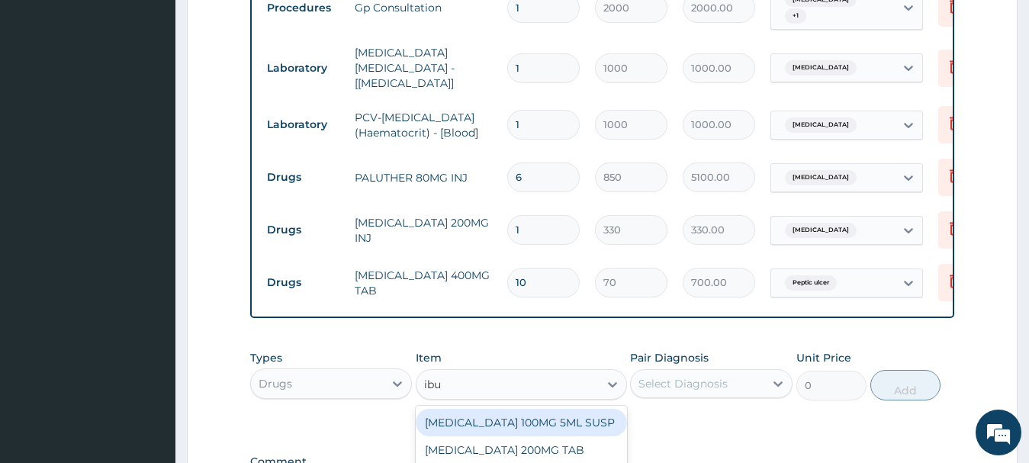
type input "ibup"
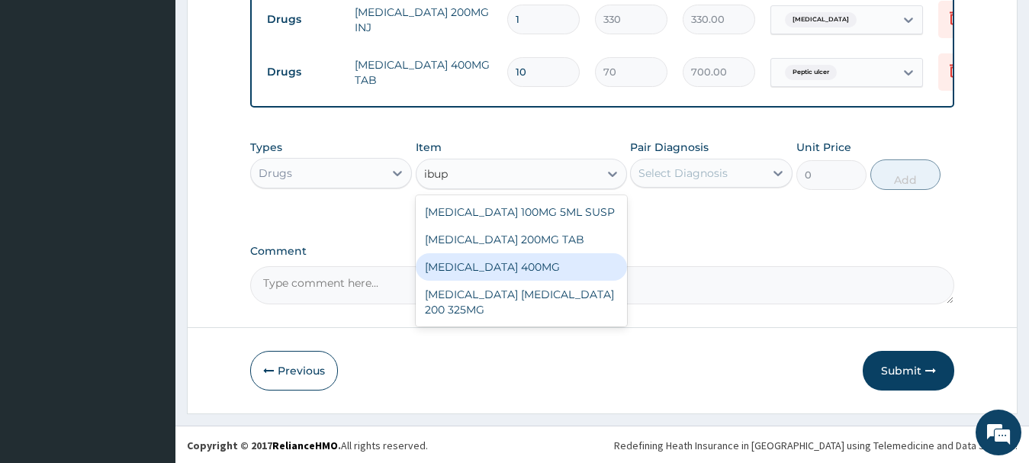
click at [532, 274] on div "IBUPROFEN 400MG" at bounding box center [521, 266] width 211 height 27
type input "100"
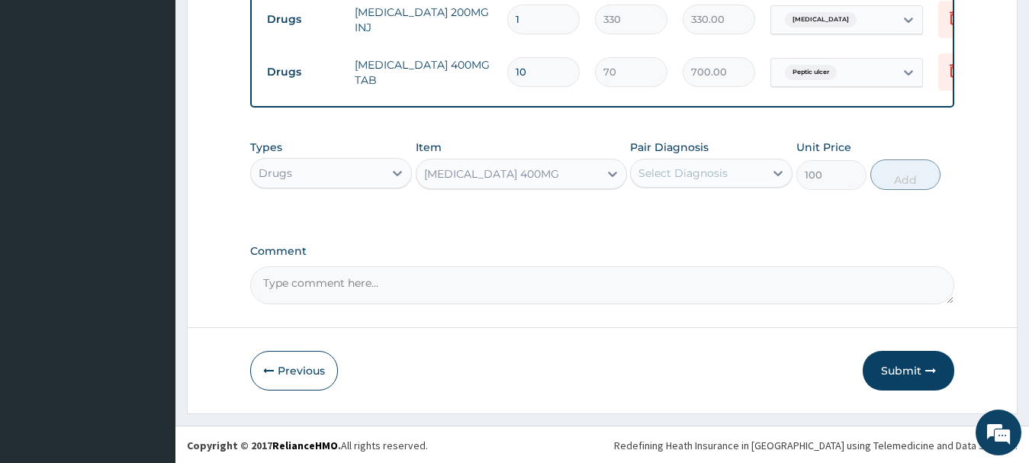
click at [710, 167] on div "Select Diagnosis" at bounding box center [682, 173] width 89 height 15
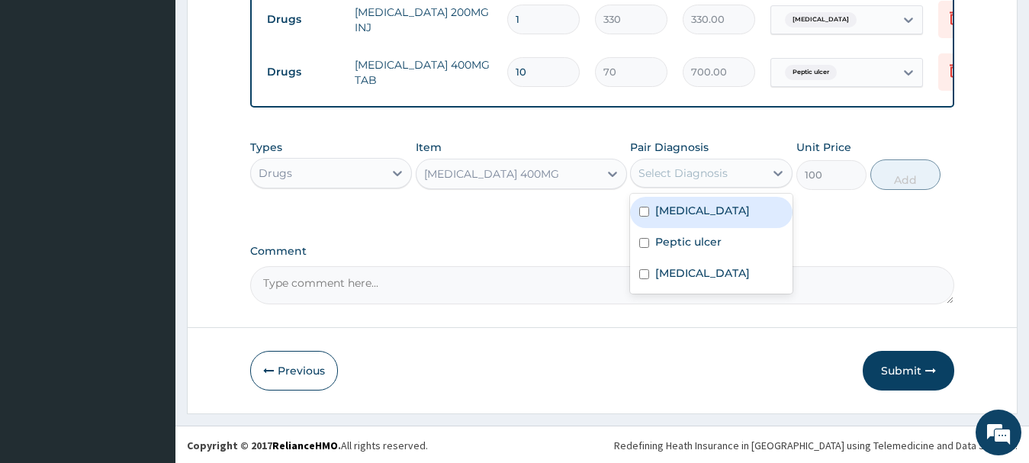
click at [685, 211] on label "Malaria" at bounding box center [702, 210] width 95 height 15
checkbox input "true"
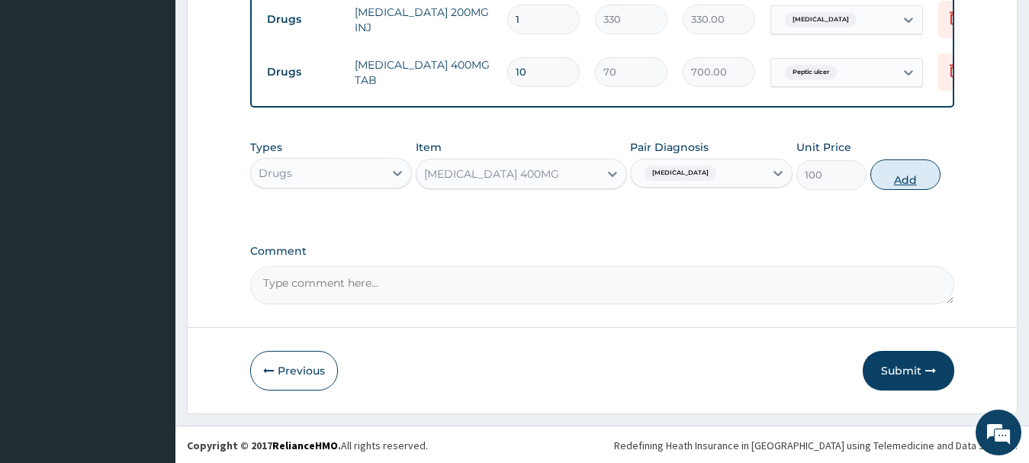
click at [905, 180] on button "Add" at bounding box center [905, 174] width 70 height 31
type input "0"
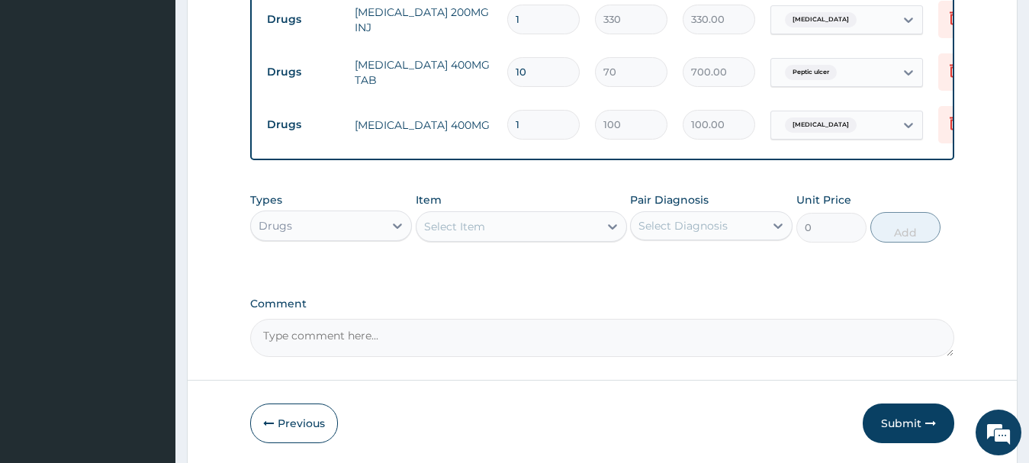
type input "10"
type input "1000.00"
type input "10"
click at [546, 220] on div "Select Item" at bounding box center [507, 226] width 182 height 24
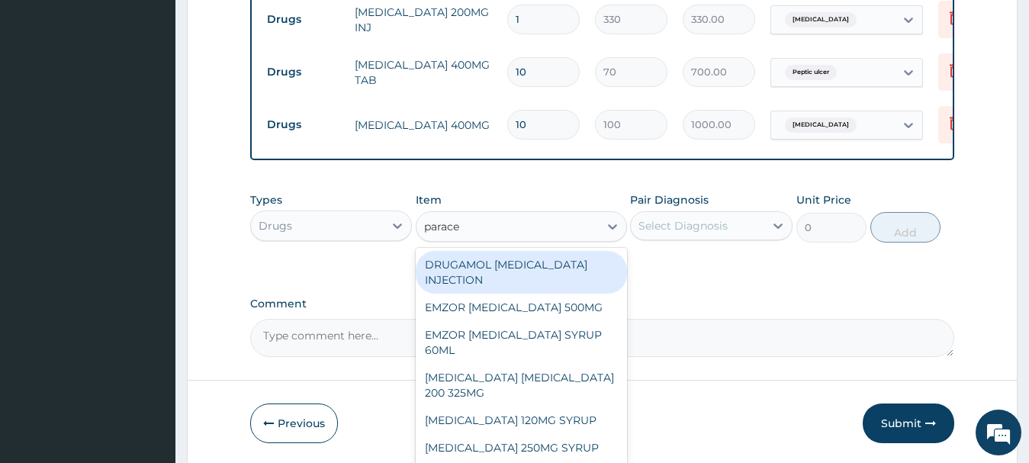
type input "paracet"
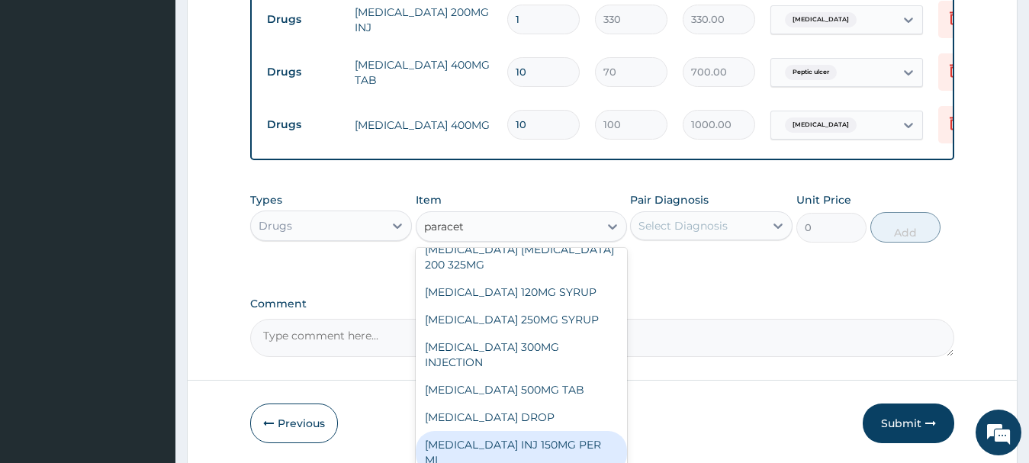
click at [531, 431] on div "PARACETAMOL INJ 150MG PER ML" at bounding box center [521, 452] width 211 height 43
type input "200"
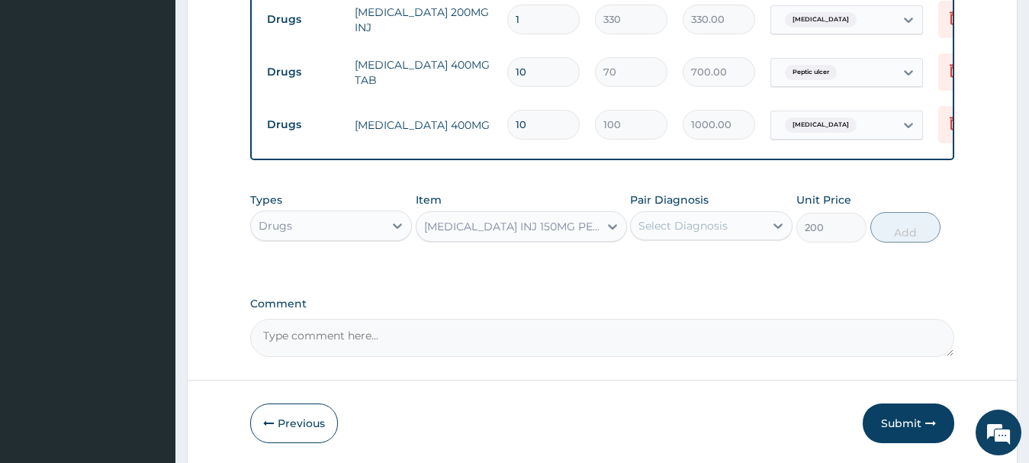
click at [706, 227] on div "Select Diagnosis" at bounding box center [682, 225] width 89 height 15
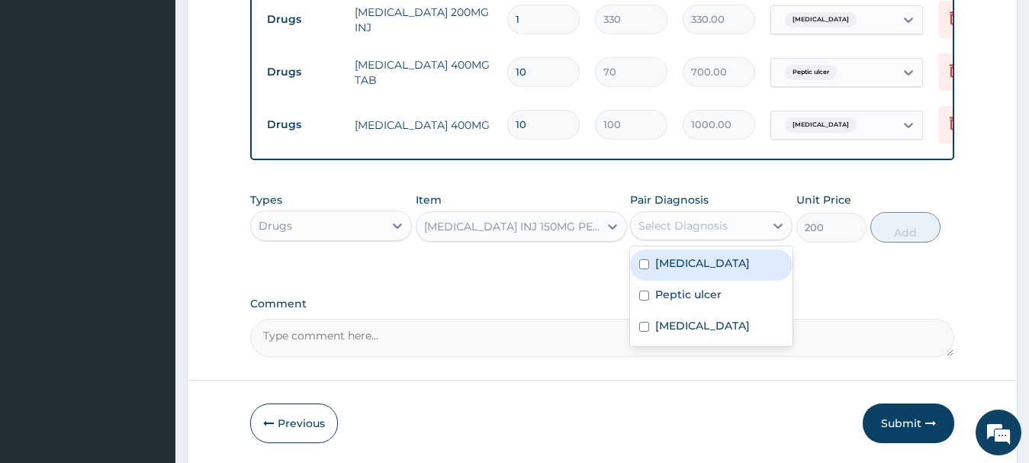
click at [682, 273] on div "Malaria" at bounding box center [711, 264] width 162 height 31
checkbox input "true"
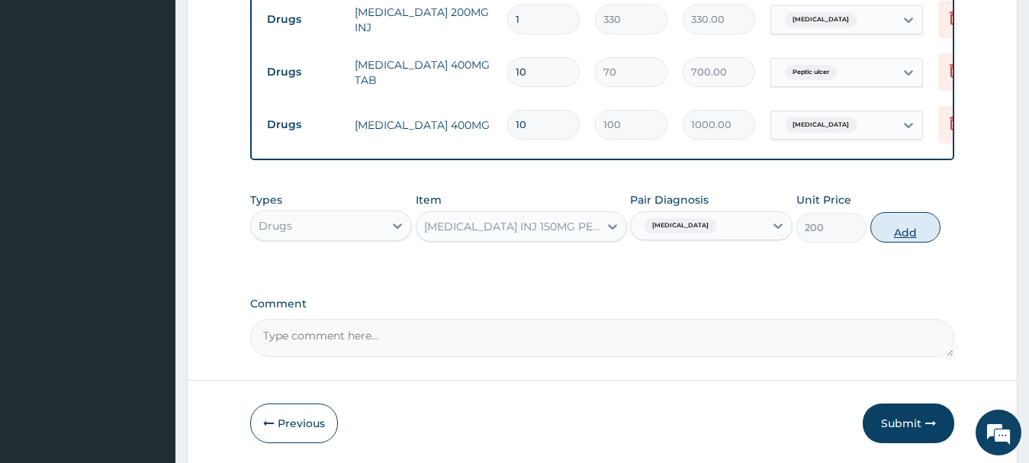
click at [918, 219] on button "Add" at bounding box center [905, 227] width 70 height 31
type input "0"
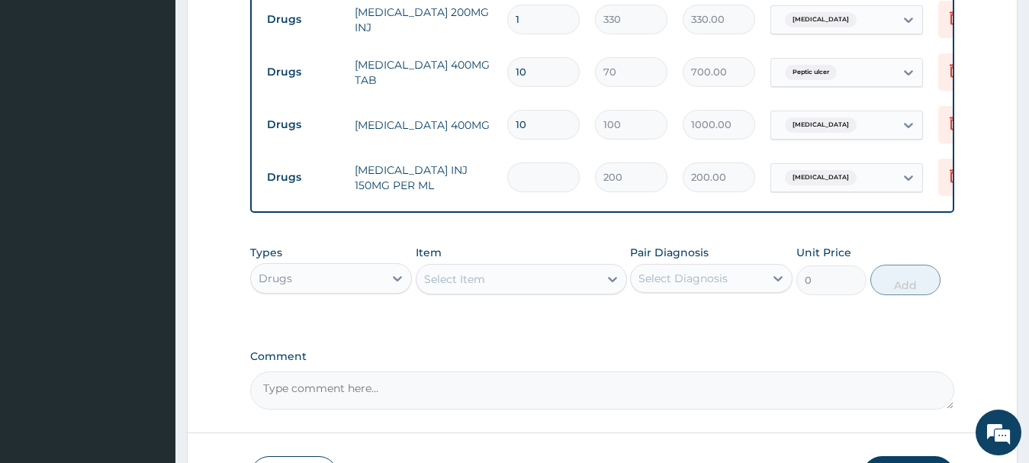
type input "0.00"
type input "2"
type input "400.00"
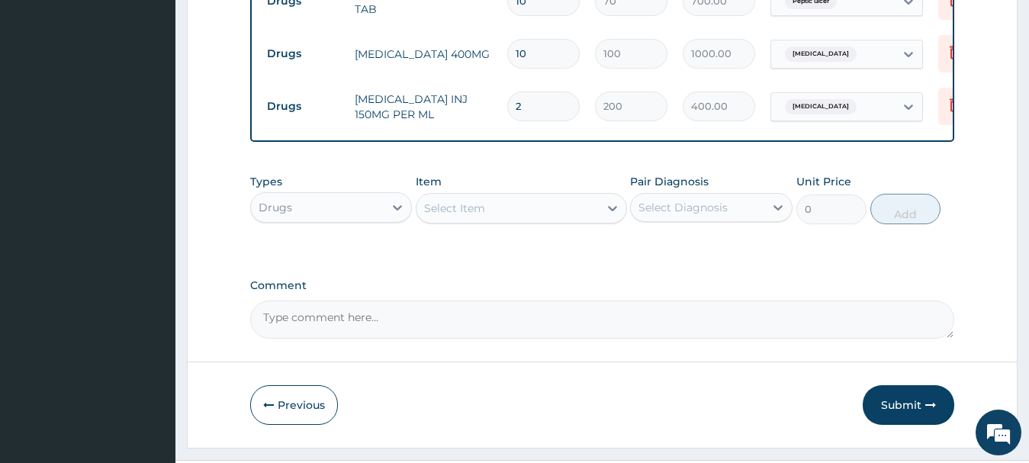
scroll to position [946, 0]
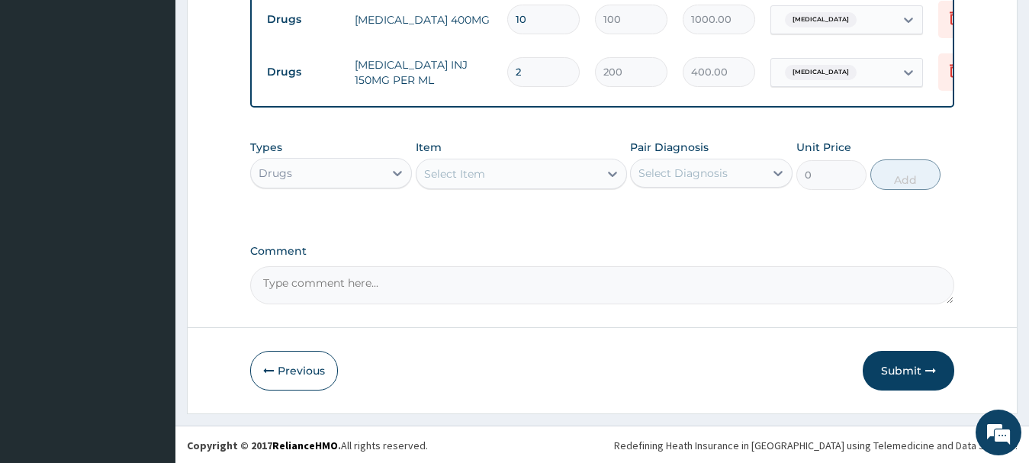
type input "2"
click at [455, 262] on div "Comment" at bounding box center [602, 274] width 705 height 59
click at [443, 274] on textarea "Comment" at bounding box center [602, 285] width 705 height 38
type textarea "MALARIA/PUD"
click at [902, 380] on button "Submit" at bounding box center [909, 371] width 92 height 40
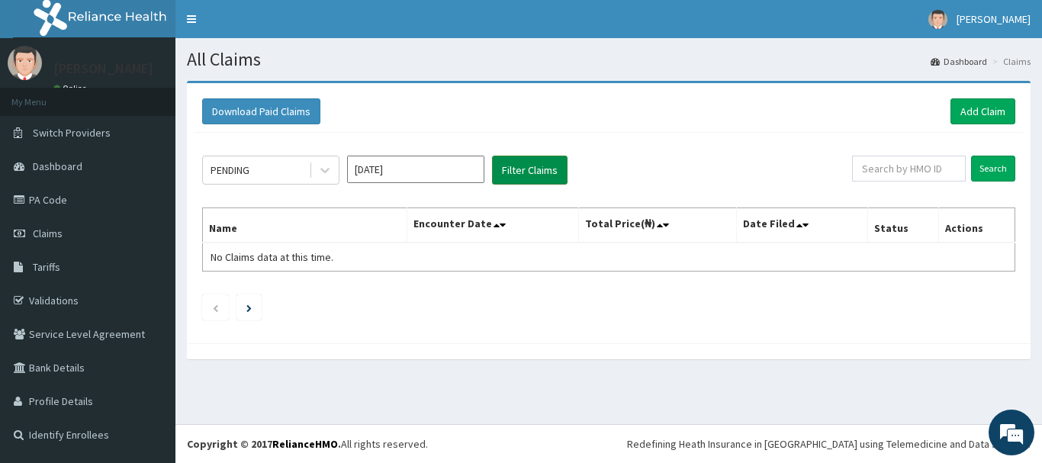
click at [526, 168] on button "Filter Claims" at bounding box center [530, 170] width 76 height 29
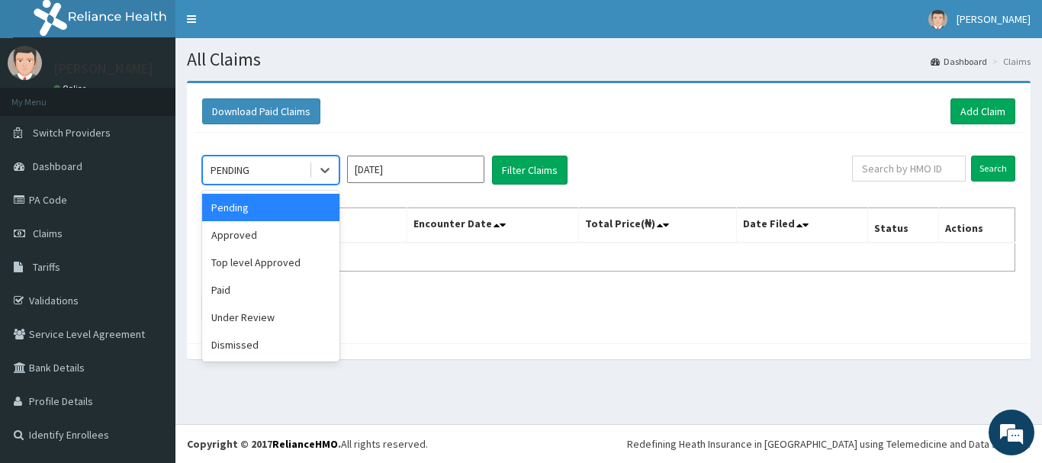
click at [278, 175] on div "PENDING" at bounding box center [256, 170] width 106 height 24
click at [252, 319] on div "Under Review" at bounding box center [270, 317] width 137 height 27
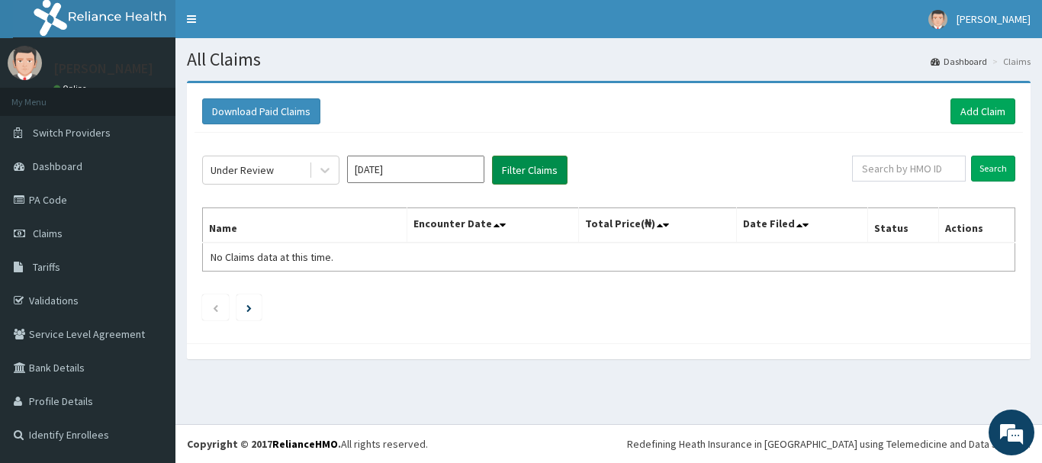
click at [525, 175] on button "Filter Claims" at bounding box center [530, 170] width 76 height 29
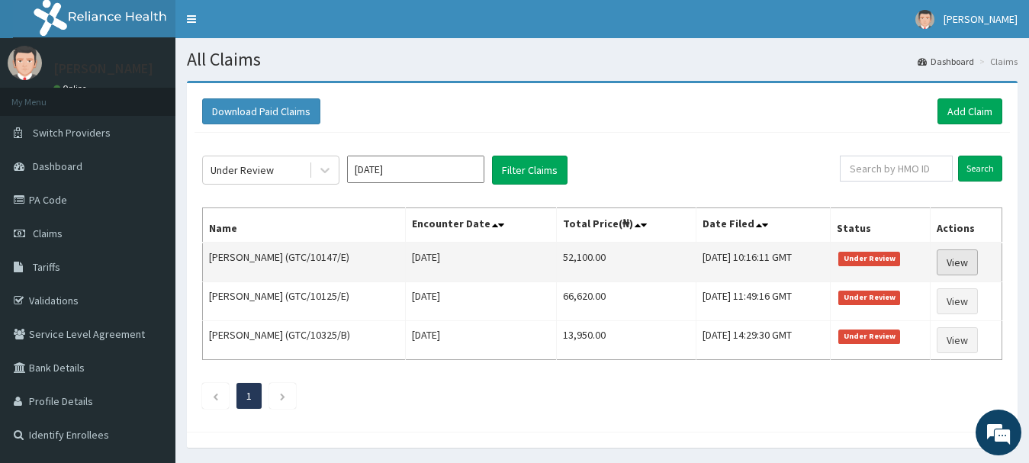
click at [961, 256] on link "View" at bounding box center [957, 262] width 41 height 26
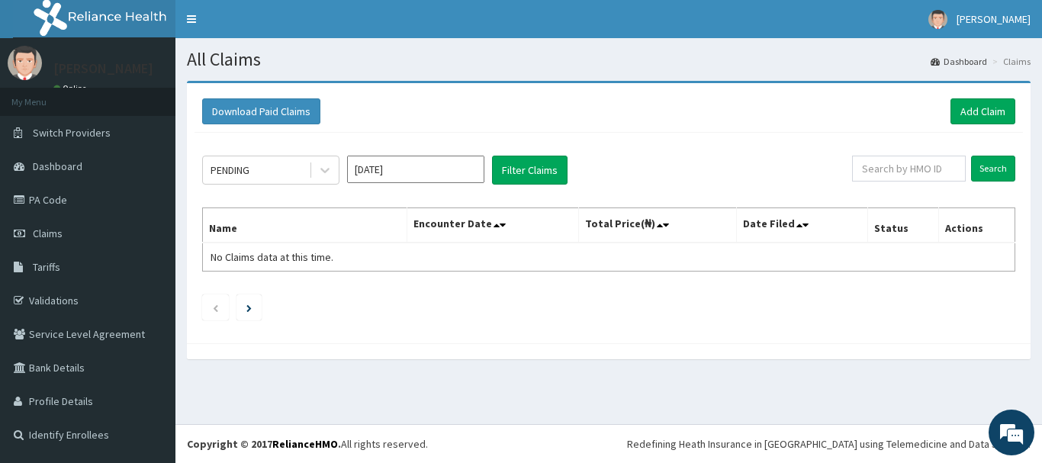
click at [448, 222] on th "Encounter Date" at bounding box center [492, 225] width 171 height 35
click at [558, 156] on button "Filter Claims" at bounding box center [530, 170] width 76 height 29
click at [554, 159] on button "Filter Claims" at bounding box center [530, 170] width 76 height 29
click at [233, 167] on div "PENDING" at bounding box center [230, 169] width 39 height 15
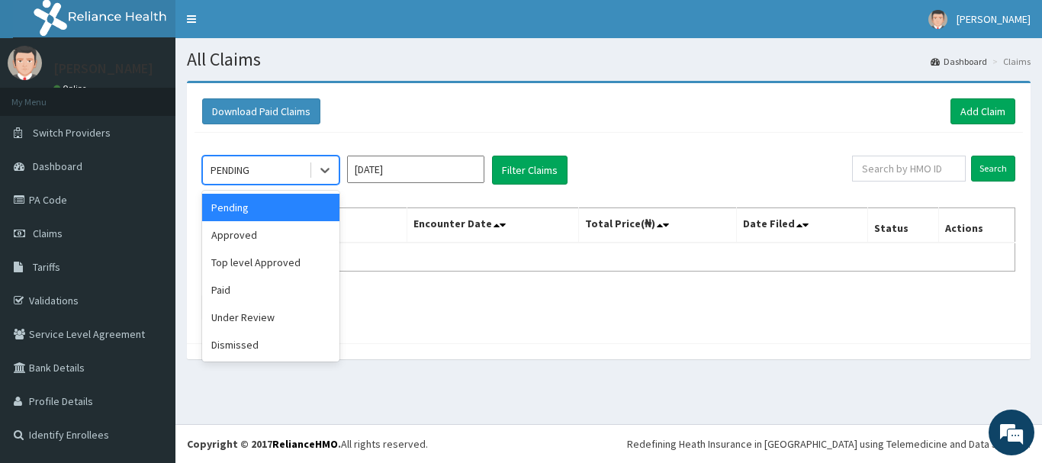
click at [233, 167] on div "PENDING" at bounding box center [230, 169] width 39 height 15
click at [240, 324] on div "Under Review" at bounding box center [270, 317] width 137 height 27
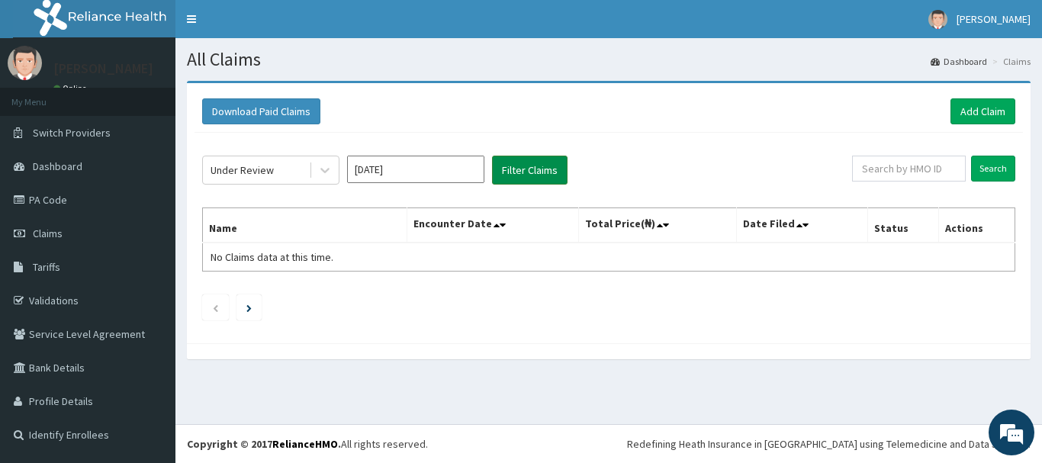
click at [561, 178] on button "Filter Claims" at bounding box center [530, 170] width 76 height 29
click at [536, 164] on button "Filter Claims" at bounding box center [530, 170] width 76 height 29
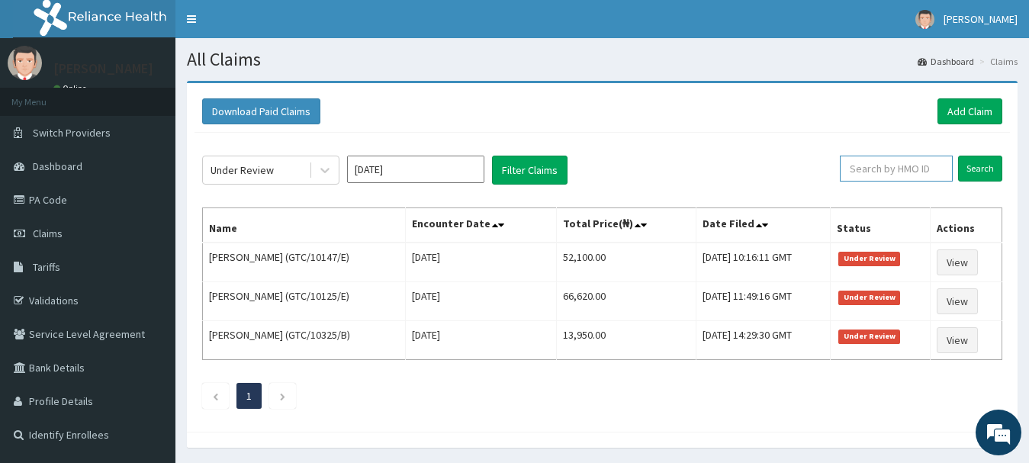
click at [870, 172] on input "text" at bounding box center [896, 169] width 113 height 26
click at [958, 156] on input "Search" at bounding box center [980, 169] width 44 height 26
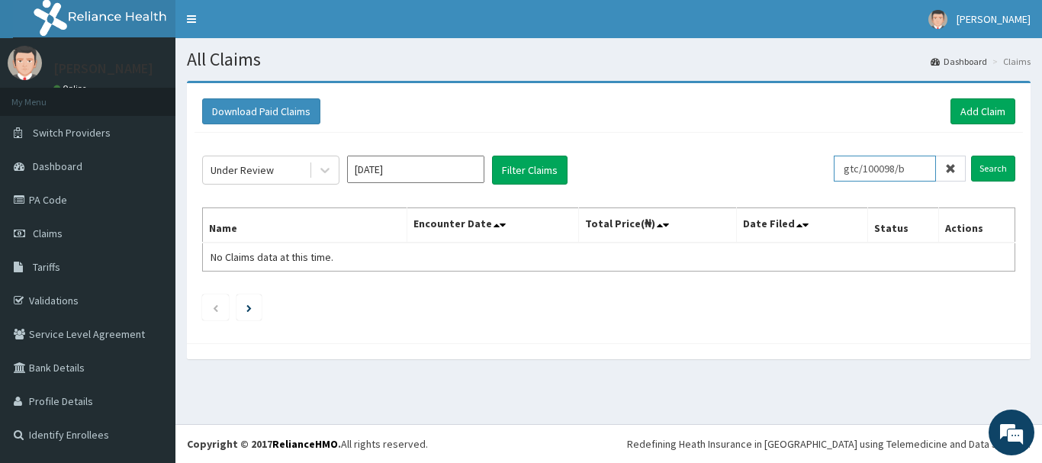
click at [893, 170] on input "gtc/100098/b" at bounding box center [885, 169] width 102 height 26
type input "gtc/10098/b"
click at [971, 156] on input "Search" at bounding box center [993, 169] width 44 height 26
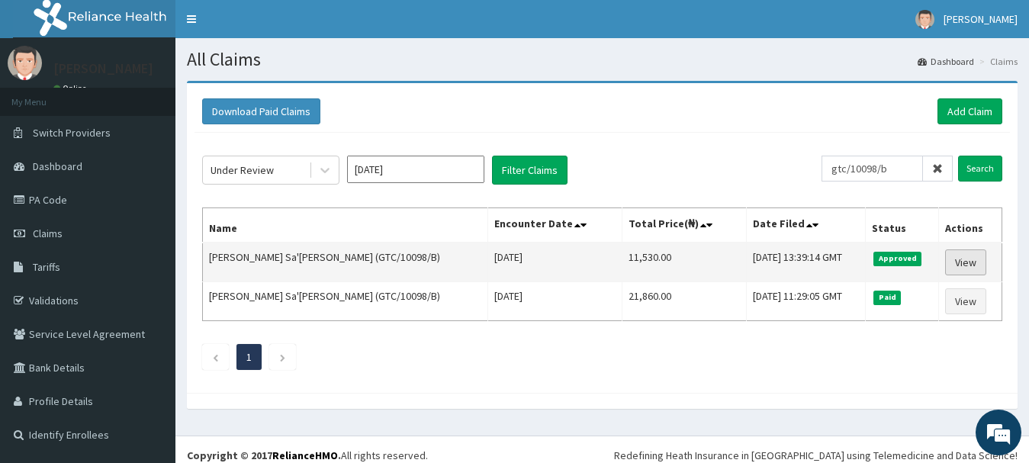
click at [952, 259] on link "View" at bounding box center [965, 262] width 41 height 26
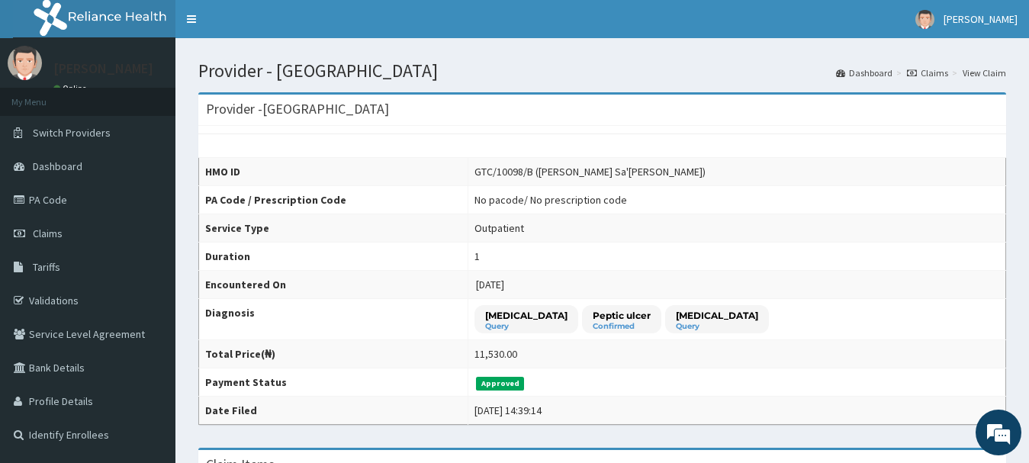
click at [941, 74] on link "Claims" at bounding box center [927, 72] width 41 height 13
